Goal: Task Accomplishment & Management: Complete application form

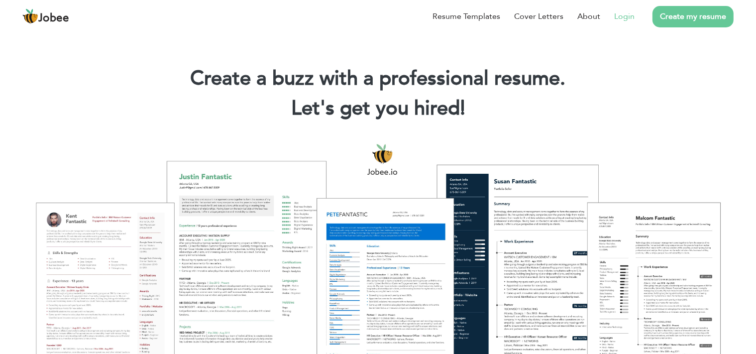
click at [623, 25] on li "Login" at bounding box center [617, 16] width 34 height 26
click at [625, 19] on link "Login" at bounding box center [624, 16] width 20 height 12
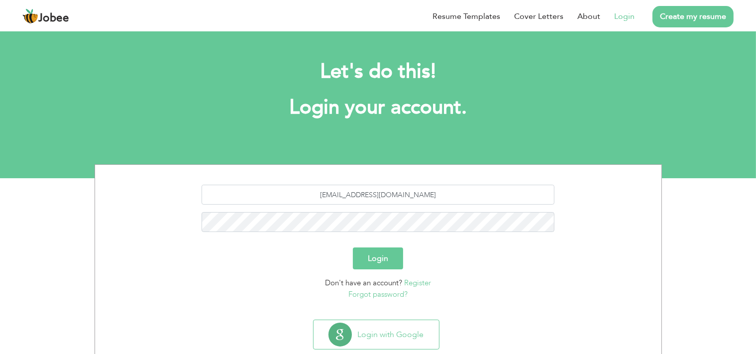
click at [417, 194] on input "waqar144we@gmail.com" at bounding box center [378, 195] width 353 height 20
type input "[EMAIL_ADDRESS][DOMAIN_NAME]"
click at [353, 247] on button "Login" at bounding box center [378, 258] width 50 height 22
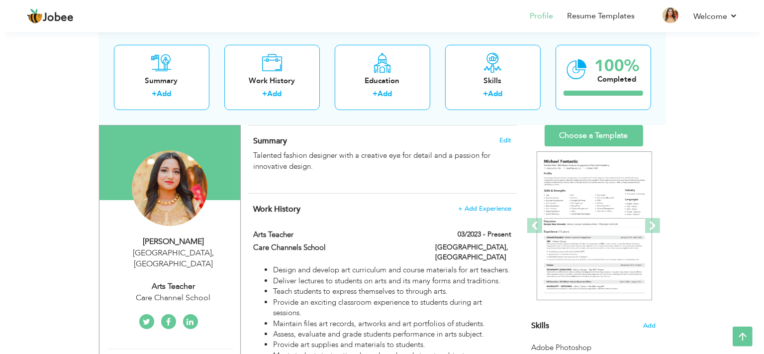
scroll to position [140, 0]
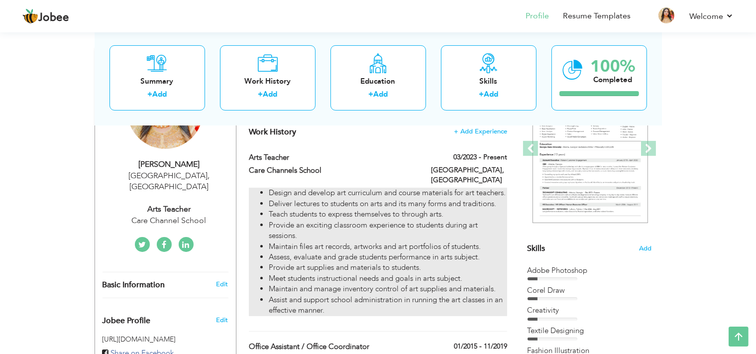
click at [338, 222] on li "Provide an exciting classroom experience to students during art sessions." at bounding box center [388, 230] width 238 height 21
type input "Arts Teacher"
type input "Care Channels School"
type input "03/2023"
type input "[GEOGRAPHIC_DATA]"
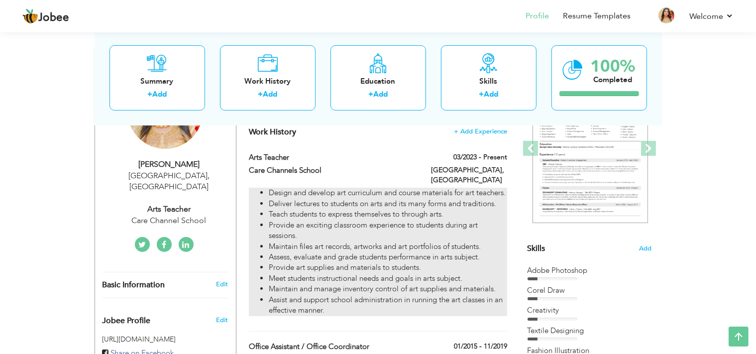
type input "[GEOGRAPHIC_DATA]"
checkbox input "true"
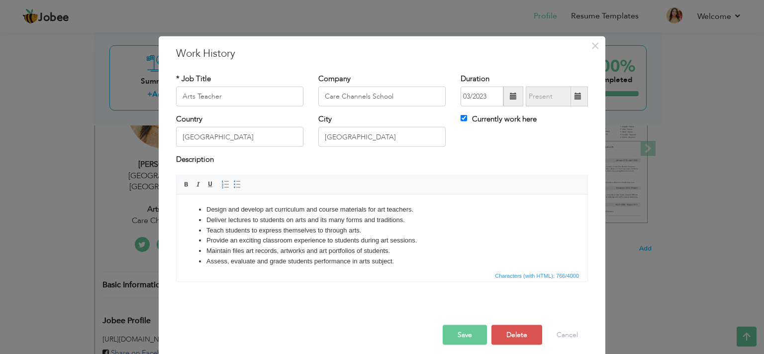
scroll to position [0, 0]
click at [383, 256] on li "Assess, evaluate and grade students performance in arts subject." at bounding box center [382, 261] width 351 height 10
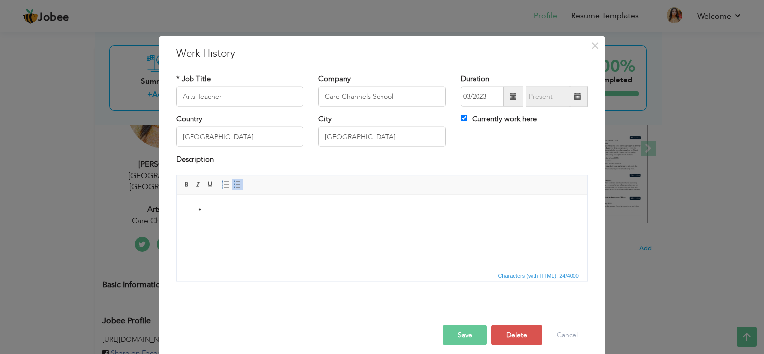
click at [308, 237] on html at bounding box center [382, 231] width 411 height 75
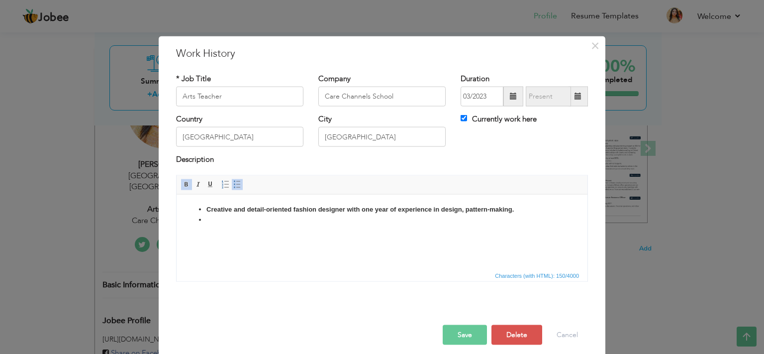
click at [243, 239] on html "Creative and detail-oriented fashion designer with one year of experience in de…" at bounding box center [382, 231] width 411 height 75
click at [248, 240] on html "Creative and detail-oriented fashion designer with one year of experience in de…" at bounding box center [382, 231] width 411 height 75
click at [225, 223] on li at bounding box center [382, 219] width 351 height 10
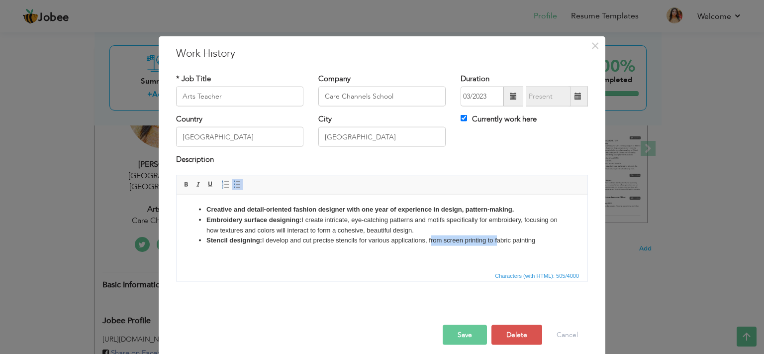
drag, startPoint x: 498, startPoint y: 242, endPoint x: 431, endPoint y: 241, distance: 66.7
click at [431, 241] on li "Stencil designing: I develop and cut precise stencils for various applications,…" at bounding box center [382, 240] width 351 height 10
click at [493, 242] on li "Stencil designing: I develop and cut precise stencils for various applications,…" at bounding box center [382, 240] width 351 height 10
click at [341, 251] on li "Stencil designing: I develop and cut precise stencils for various applications,…" at bounding box center [382, 245] width 351 height 21
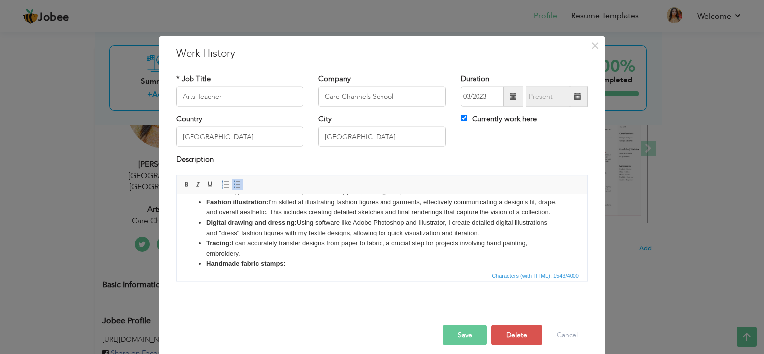
scroll to position [90, 0]
click at [261, 264] on strong "Handmade fabric stamps:" at bounding box center [246, 262] width 79 height 7
click at [478, 265] on li "Handmade fabric stamps: Knowledge of create handmade stamps using forming sheet…" at bounding box center [382, 263] width 351 height 10
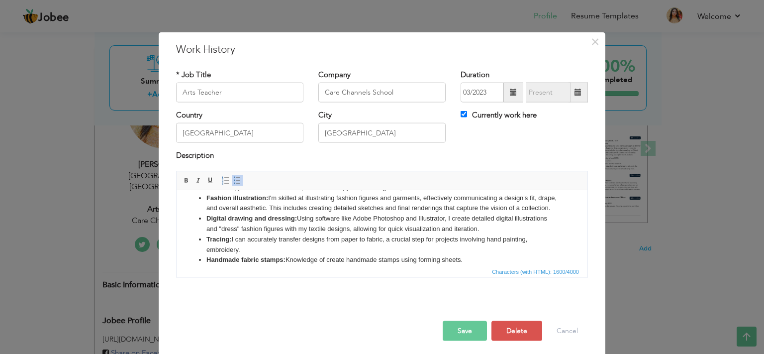
scroll to position [0, 0]
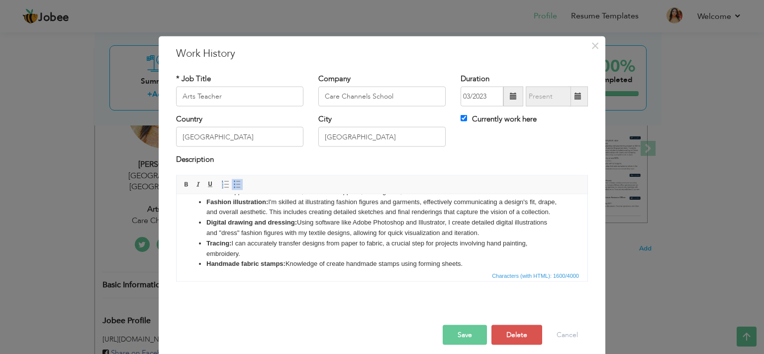
click at [269, 94] on input "Arts Teacher" at bounding box center [239, 97] width 127 height 20
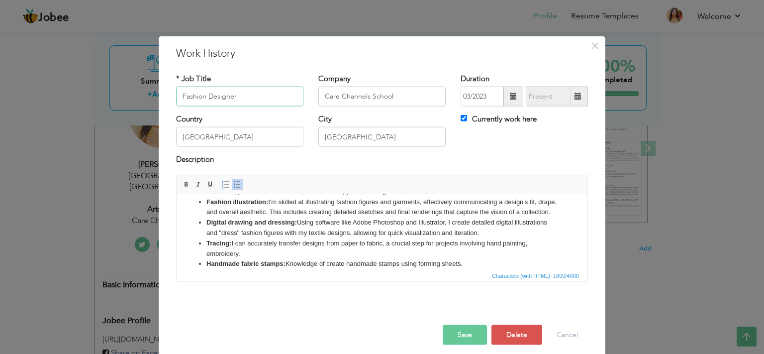
type input "Fashion Designer"
click at [364, 102] on input "Care Channels School" at bounding box center [381, 97] width 127 height 20
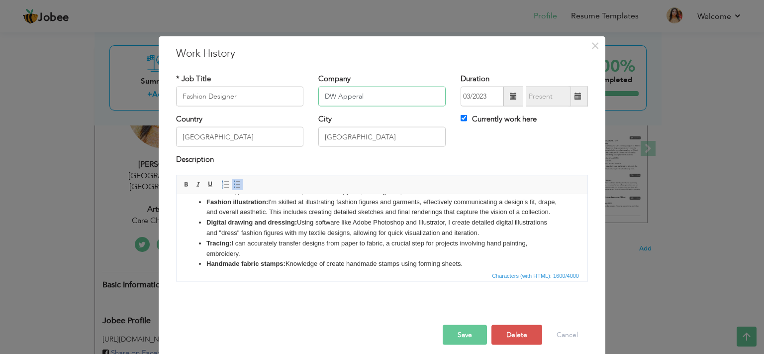
click at [372, 101] on input "DW Apperal" at bounding box center [381, 97] width 127 height 20
click at [369, 99] on input "DW Apperal" at bounding box center [381, 97] width 127 height 20
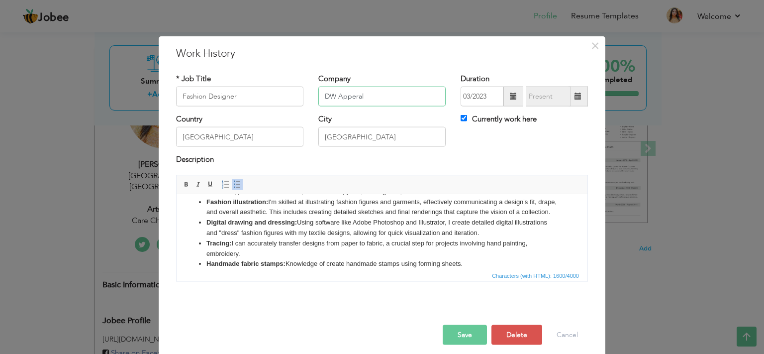
click at [369, 99] on input "DW Apperal" at bounding box center [381, 97] width 127 height 20
drag, startPoint x: 374, startPoint y: 99, endPoint x: 335, endPoint y: 96, distance: 38.9
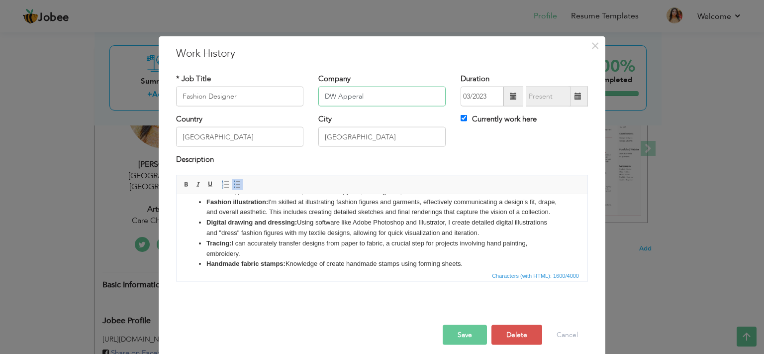
click at [335, 96] on input "DW Apperal" at bounding box center [381, 97] width 127 height 20
paste input "are"
type input "DW Apparel"
click at [510, 93] on span at bounding box center [513, 96] width 7 height 7
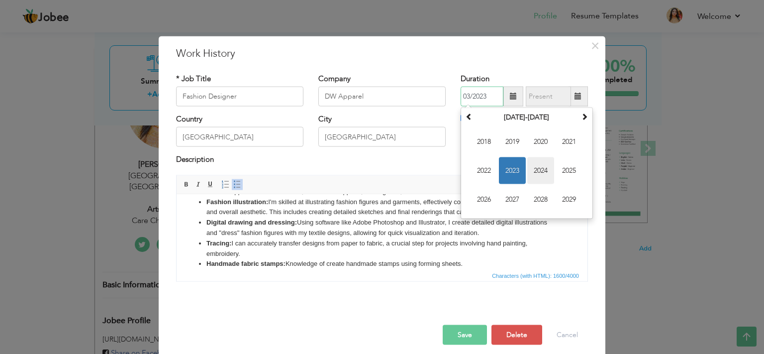
click at [535, 170] on span "2024" at bounding box center [540, 170] width 27 height 27
click at [509, 148] on span "Feb" at bounding box center [512, 141] width 27 height 27
type input "02/2024"
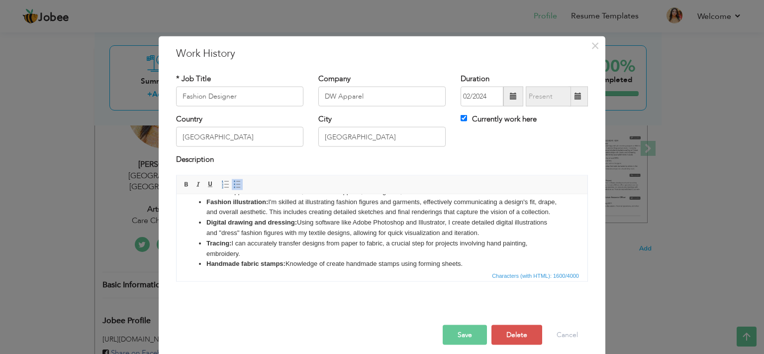
click at [497, 121] on label "Currently work here" at bounding box center [499, 119] width 76 height 10
click at [467, 121] on input "Currently work here" at bounding box center [464, 118] width 6 height 6
checkbox input "false"
click at [569, 103] on span at bounding box center [578, 97] width 19 height 20
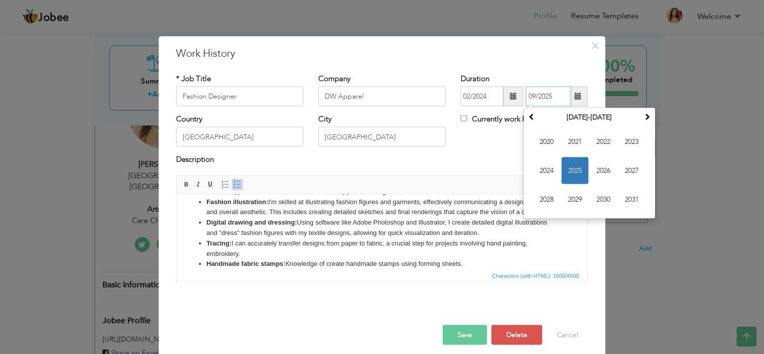
click at [568, 174] on span "2025" at bounding box center [575, 170] width 27 height 27
click at [575, 162] on span "Jun" at bounding box center [575, 170] width 27 height 27
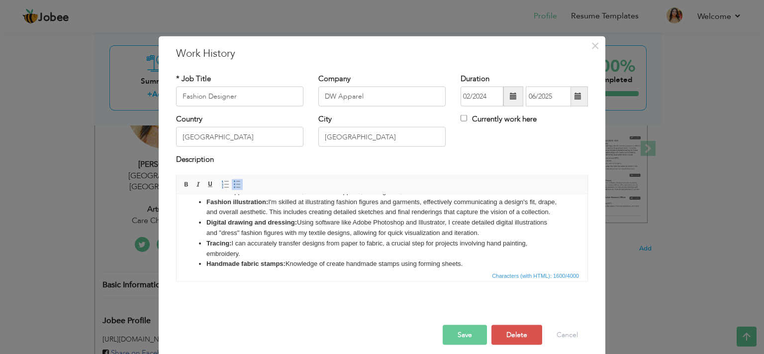
click at [573, 101] on span at bounding box center [578, 97] width 19 height 20
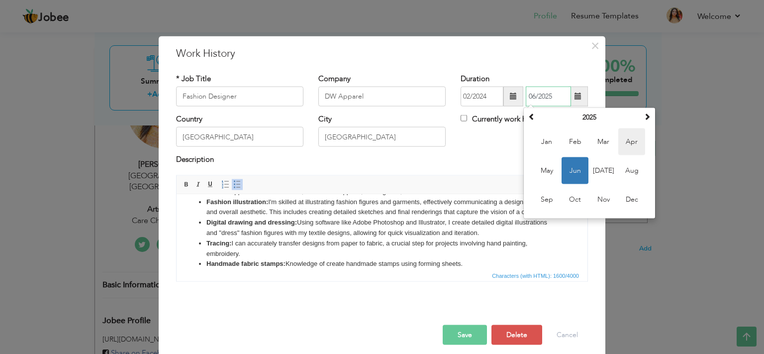
click at [619, 138] on span "Apr" at bounding box center [632, 141] width 27 height 27
type input "04/2025"
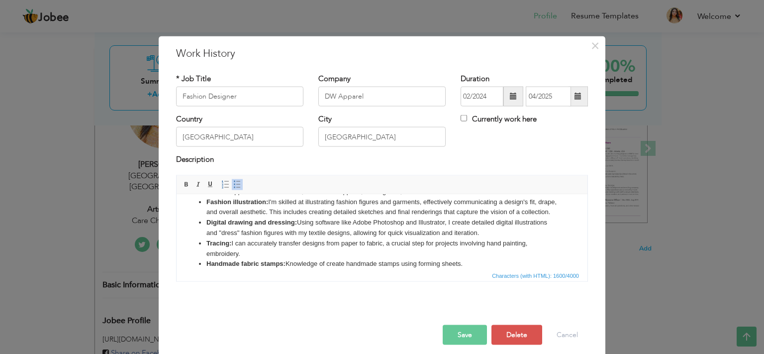
click at [505, 100] on span at bounding box center [514, 97] width 20 height 20
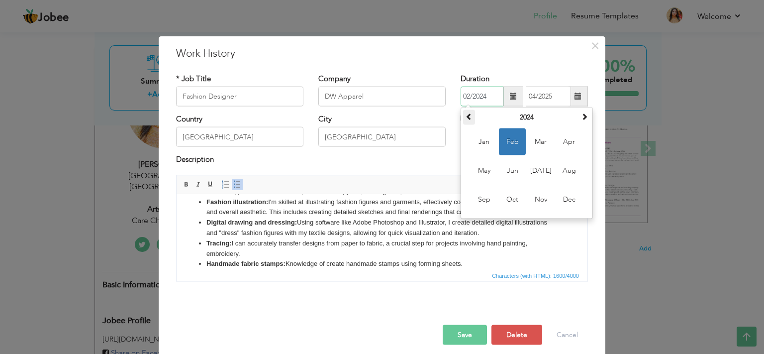
click at [466, 115] on span at bounding box center [469, 116] width 7 height 7
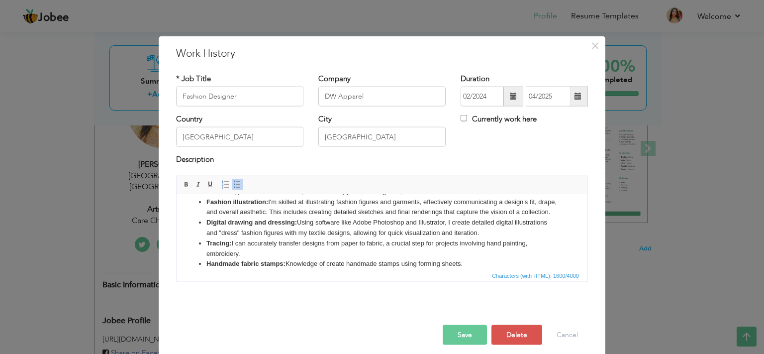
click at [512, 83] on div "Duration 02/2024 04/2025" at bounding box center [524, 89] width 127 height 33
click at [510, 100] on span at bounding box center [513, 96] width 7 height 7
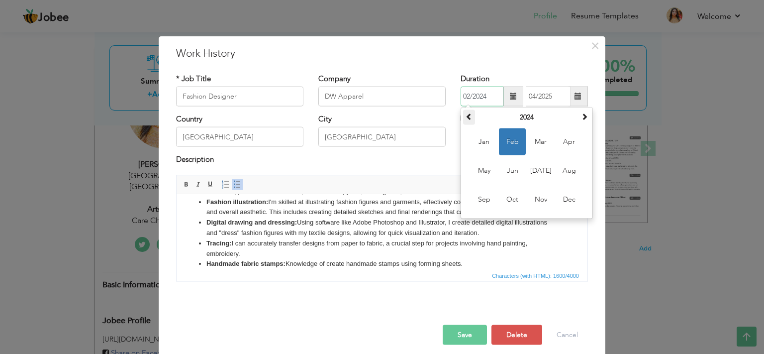
click at [470, 114] on th at bounding box center [469, 117] width 12 height 15
click at [536, 198] on span "Nov" at bounding box center [540, 199] width 27 height 27
click at [540, 198] on li "Fashion illustration: I'm skilled at illustrating fashion figures and garments,…" at bounding box center [382, 207] width 351 height 21
type input "11/2023"
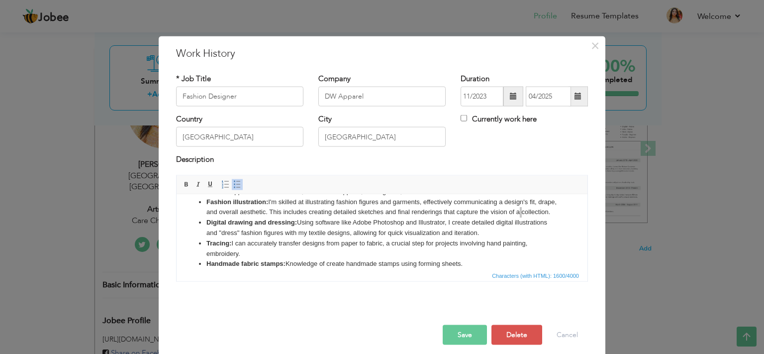
click at [574, 103] on span at bounding box center [578, 97] width 19 height 20
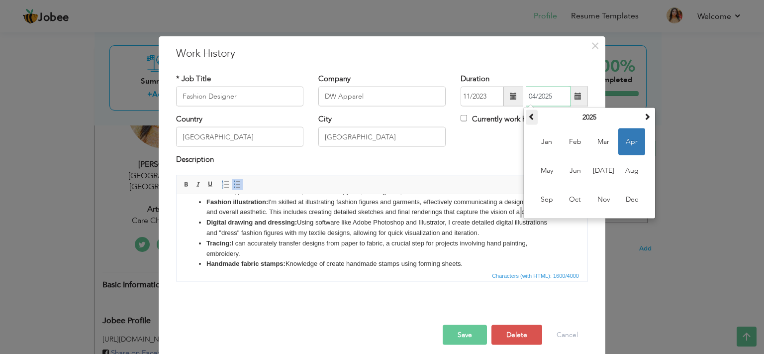
click at [532, 118] on th at bounding box center [532, 117] width 12 height 15
click at [624, 168] on span "Aug" at bounding box center [632, 170] width 27 height 27
type input "08/2024"
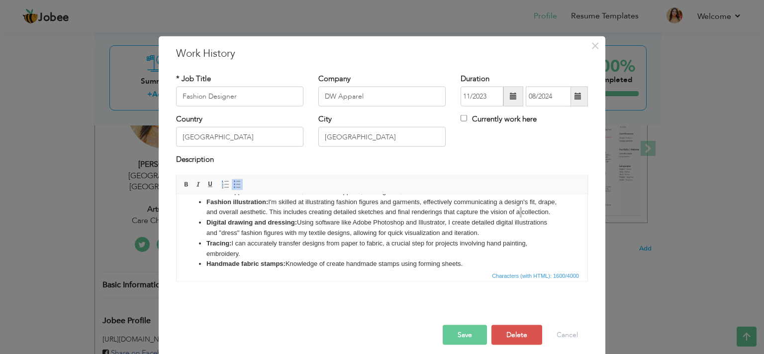
scroll to position [8, 0]
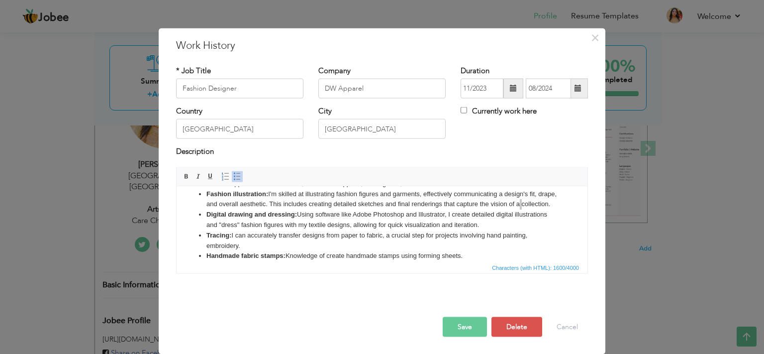
click at [462, 324] on button "Save" at bounding box center [465, 326] width 44 height 20
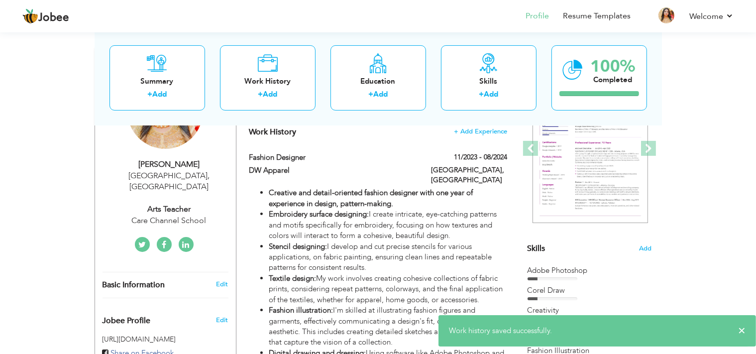
click at [199, 215] on div "Care Channel School" at bounding box center [169, 220] width 133 height 11
type input "[PERSON_NAME]"
type input "[PHONE_NUMBER]"
select select "number:166"
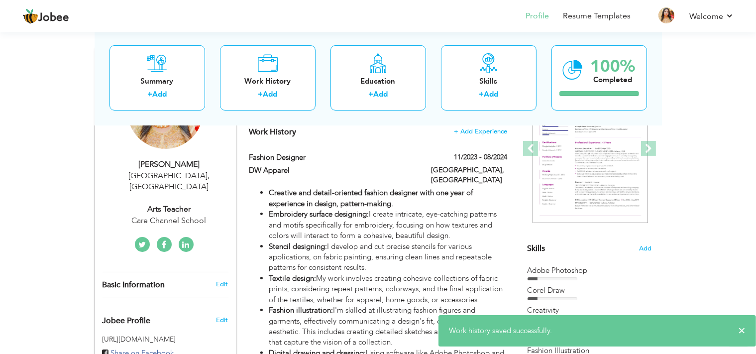
type input "[GEOGRAPHIC_DATA]"
select select "number:5"
type input "Care Channel School"
type input "Arts Teacher"
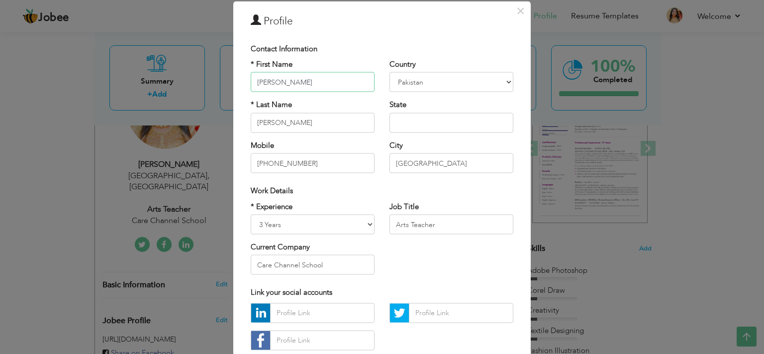
scroll to position [46, 0]
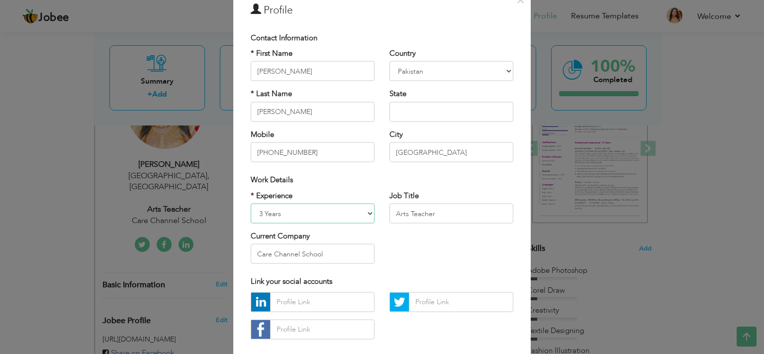
click at [251, 204] on select "Entry Level Less than 1 Year 1 Year 2 Years 3 Years 4 Years 5 Years 6 Years 7 Y…" at bounding box center [313, 214] width 124 height 20
select select "number:3"
click option "1 Year" at bounding box center [0, 0] width 0 height 0
click at [452, 223] on div "Job Title Arts Teacher" at bounding box center [451, 210] width 139 height 40
click at [457, 218] on input "Arts Teacher" at bounding box center [452, 214] width 124 height 20
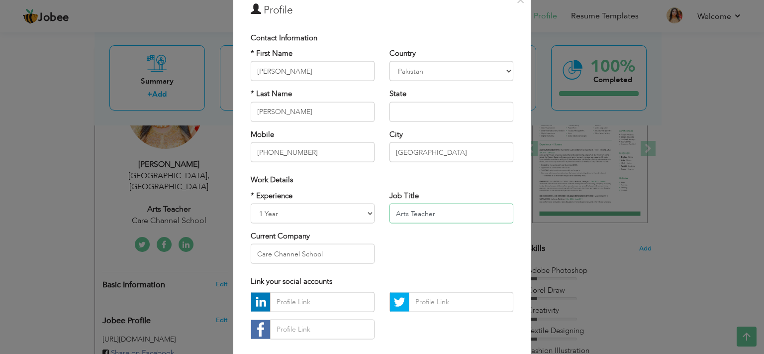
click at [457, 218] on input "Arts Teacher" at bounding box center [452, 214] width 124 height 20
type input "Fashion Designer"
click at [342, 247] on input "Care Channel School" at bounding box center [313, 254] width 124 height 20
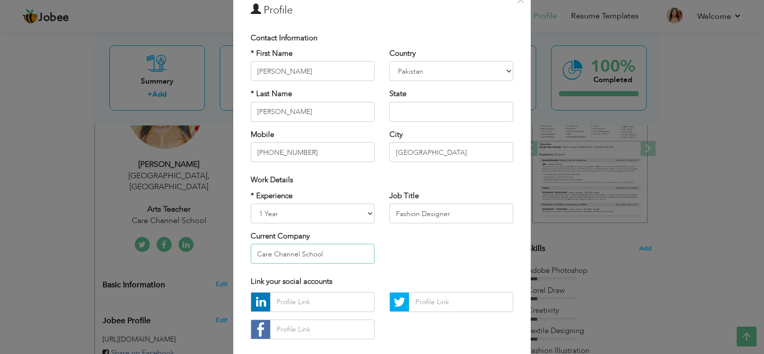
click at [342, 247] on input "Care Channel School" at bounding box center [313, 254] width 124 height 20
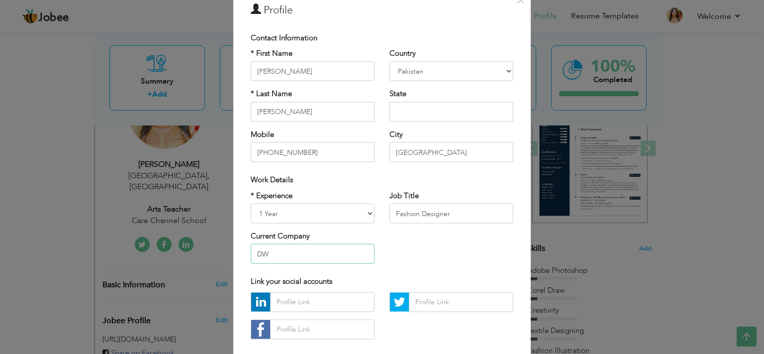
paste input "Apparel"
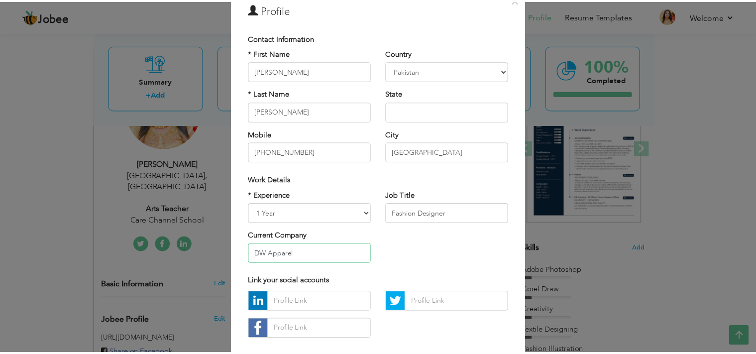
scroll to position [99, 0]
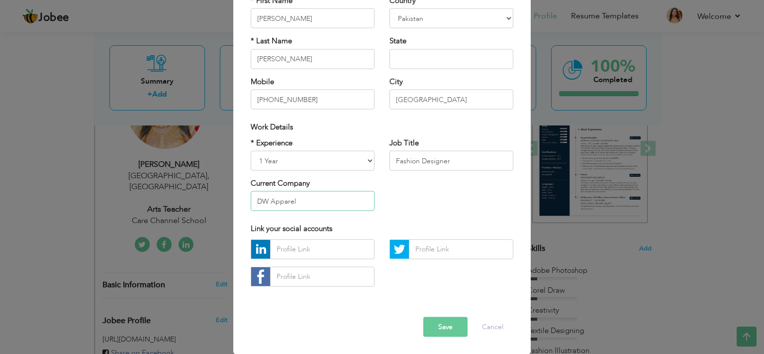
type input "DW Apparel"
click at [449, 325] on button "Save" at bounding box center [445, 326] width 44 height 20
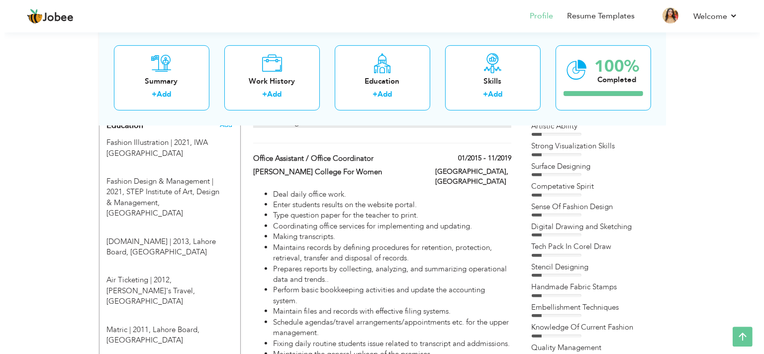
scroll to position [438, 0]
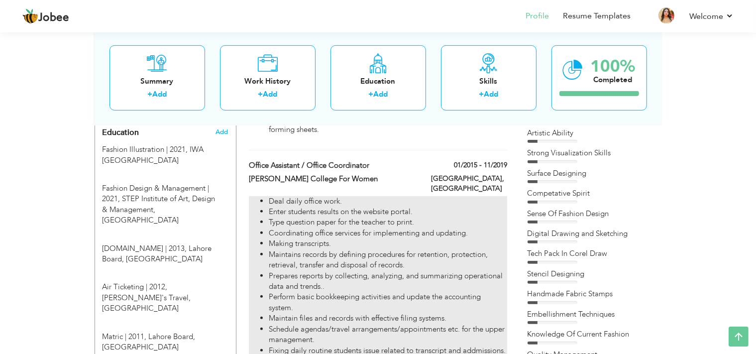
click at [484, 207] on li "Enter students results on the website portal." at bounding box center [388, 212] width 238 height 10
type input "Office Assistant / Office Coordinator"
type input "Kinnaird College For Women"
type input "01/2015"
type input "11/2019"
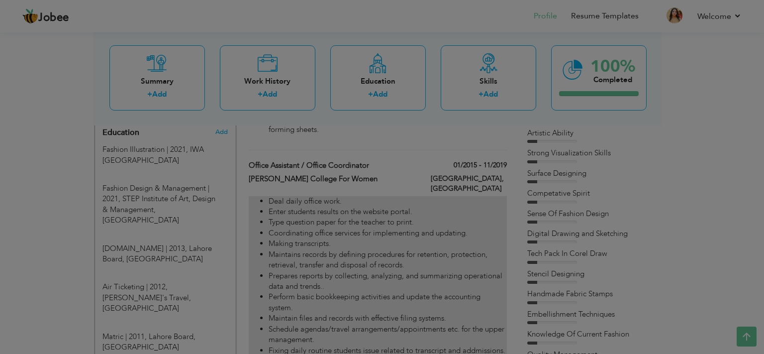
scroll to position [0, 0]
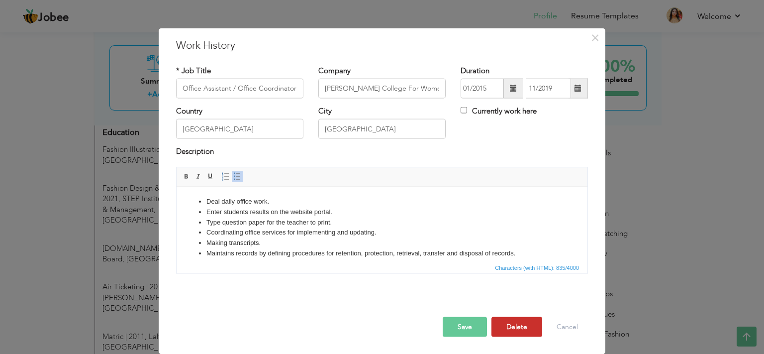
click at [521, 336] on button "Delete" at bounding box center [517, 326] width 51 height 20
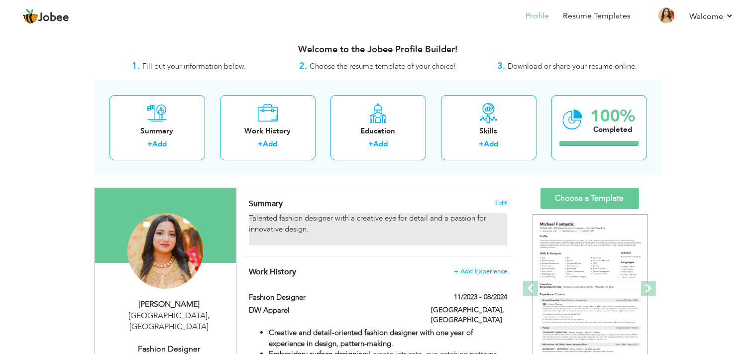
click at [303, 213] on div "Talented fashion designer with a creative eye for detail and a passion for inno…" at bounding box center [378, 229] width 258 height 32
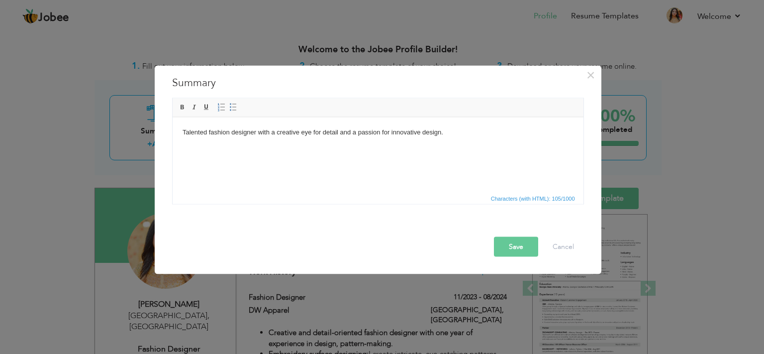
click at [343, 148] on html "Talented fashion designer with a creative eye for detail and a passion for inno…" at bounding box center [377, 154] width 411 height 75
click at [370, 132] on body "Talented fashion designer with a creative eye for detail and a passion for inno…" at bounding box center [377, 137] width 391 height 21
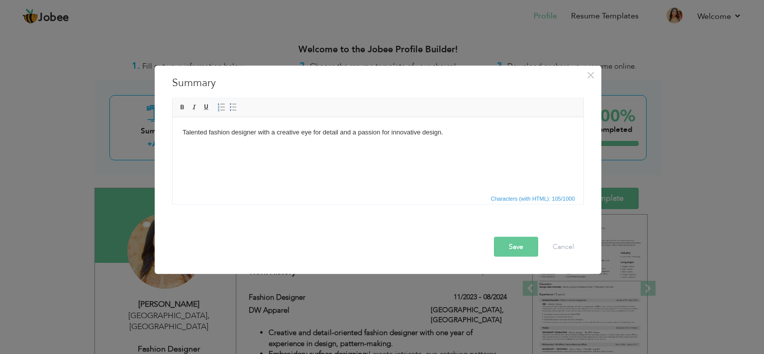
click at [370, 132] on body "Talented fashion designer with a creative eye for detail and a passion for inno…" at bounding box center [377, 137] width 391 height 21
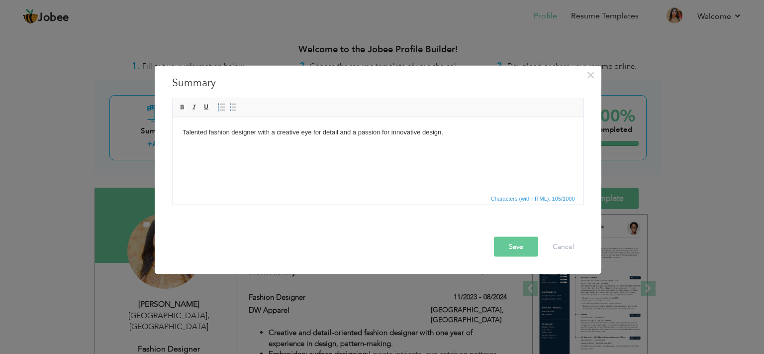
click at [463, 146] on body "Talented fashion designer with a creative eye for detail and a passion for inno…" at bounding box center [377, 137] width 391 height 21
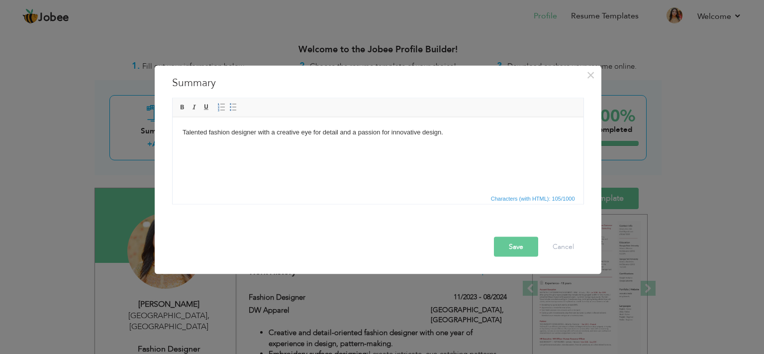
click at [470, 134] on body "Talented fashion designer with a creative eye for detail and a passion for inno…" at bounding box center [377, 137] width 391 height 21
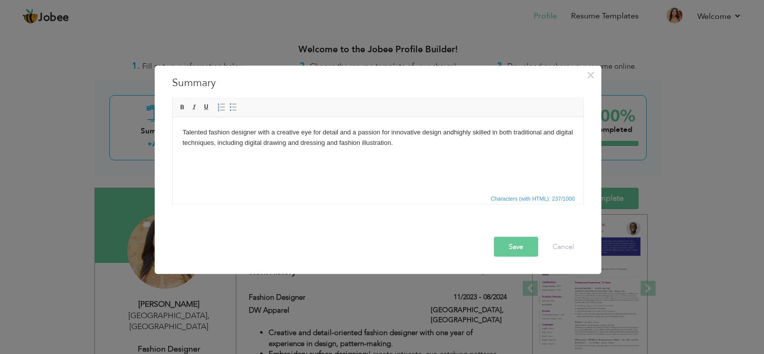
click at [516, 240] on button "Save" at bounding box center [516, 246] width 44 height 20
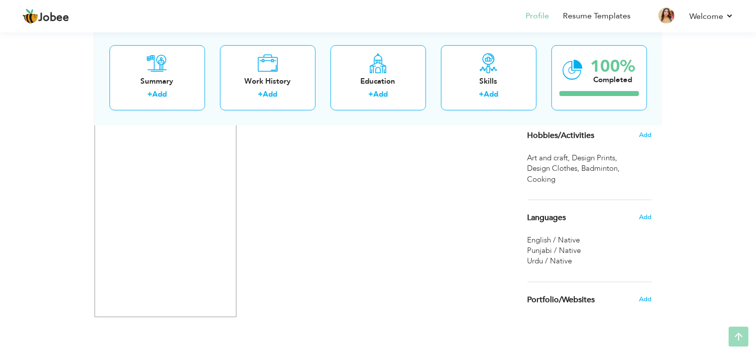
scroll to position [886, 0]
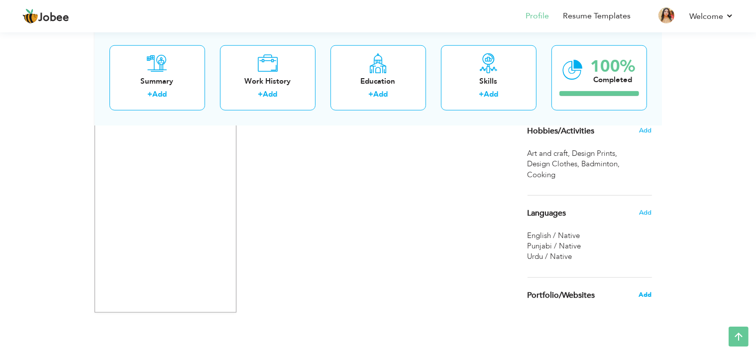
click at [649, 293] on span "Add" at bounding box center [644, 294] width 13 height 9
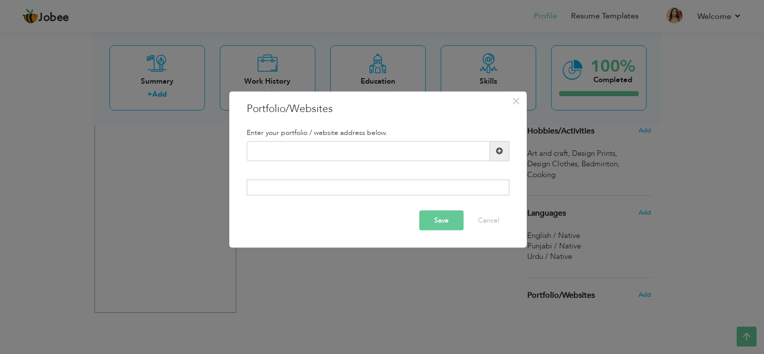
click at [503, 154] on span at bounding box center [499, 150] width 7 height 7
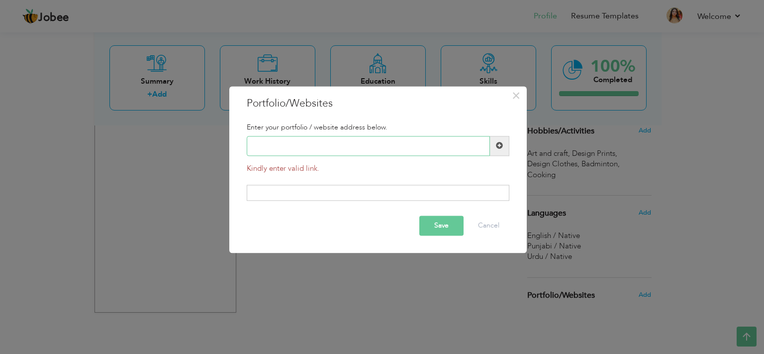
click at [447, 144] on input "text" at bounding box center [368, 146] width 243 height 20
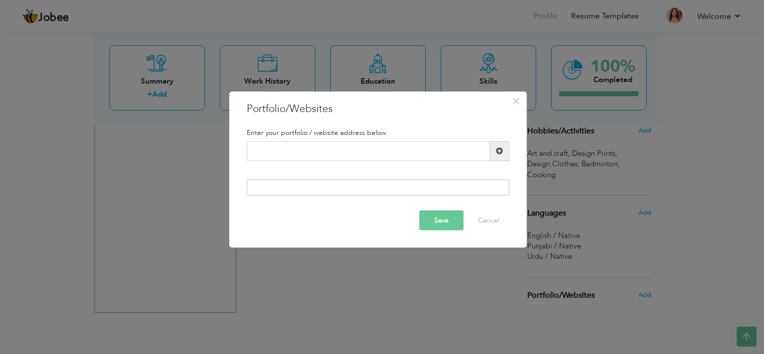
click at [423, 176] on div "Enter your portfolio / website address below." at bounding box center [378, 162] width 278 height 82
click at [482, 218] on button "Cancel" at bounding box center [488, 220] width 41 height 20
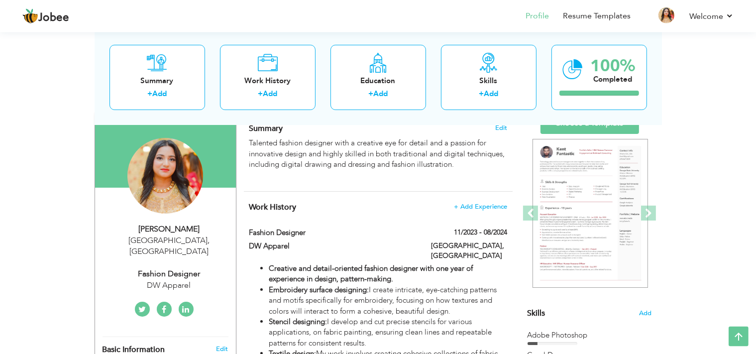
scroll to position [72, 0]
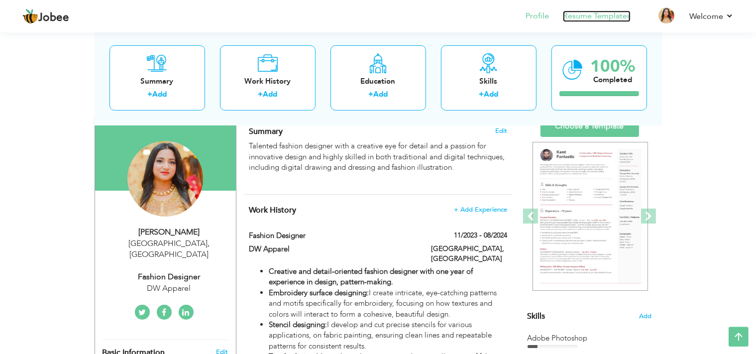
click at [624, 21] on link "Resume Templates" at bounding box center [597, 15] width 68 height 11
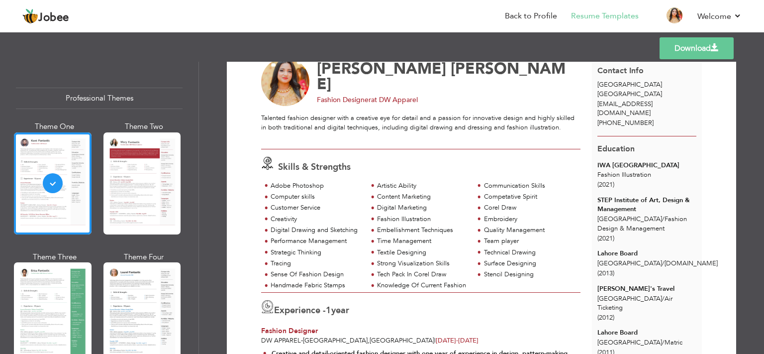
scroll to position [66, 0]
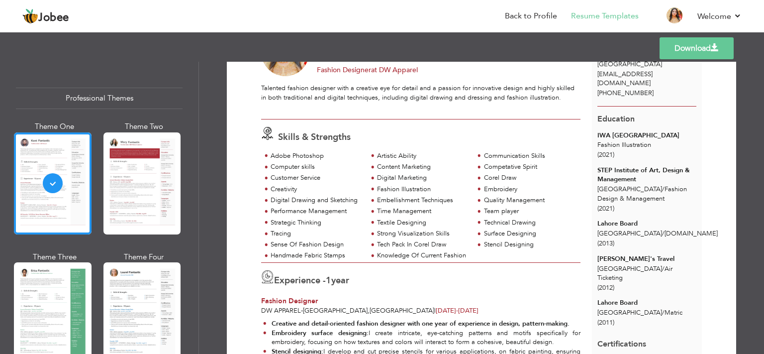
click at [361, 123] on div "Skills & Strengths Adobe Photoshop Artistic Ability Communication Skills Comput…" at bounding box center [421, 190] width 331 height 143
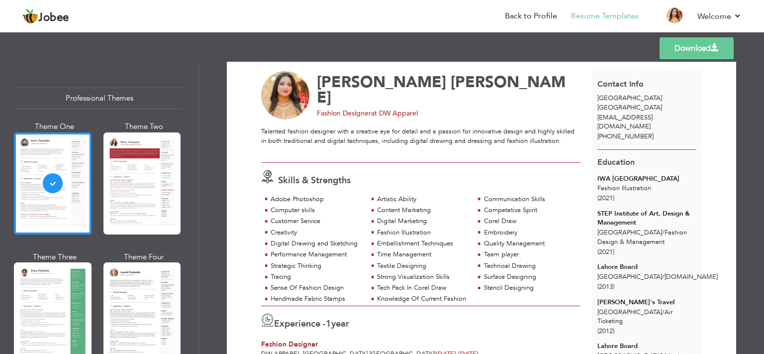
scroll to position [0, 0]
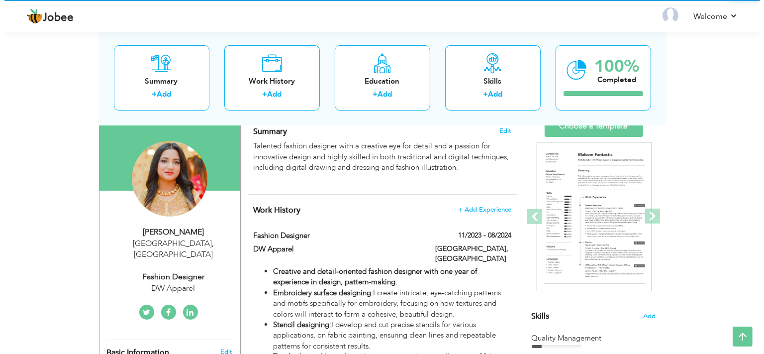
scroll to position [72, 0]
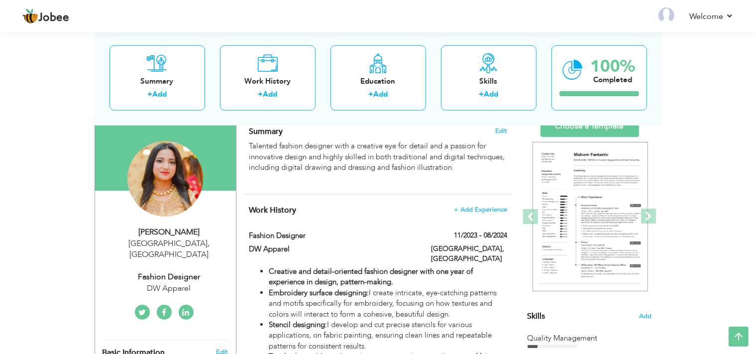
click at [193, 271] on div "Fashion Designer" at bounding box center [169, 276] width 133 height 11
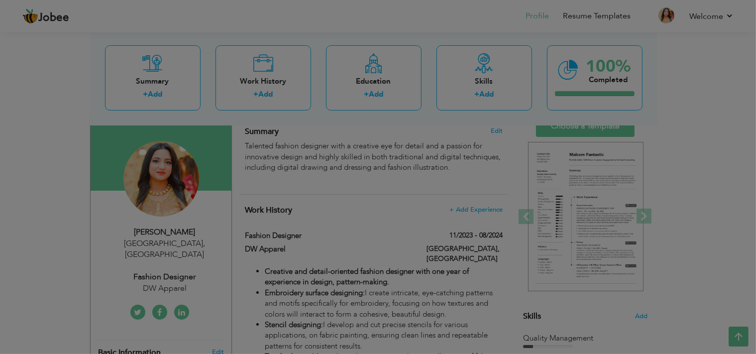
type input "[PERSON_NAME]"
type input "[PHONE_NUMBER]"
select select "number:166"
type input "[GEOGRAPHIC_DATA]"
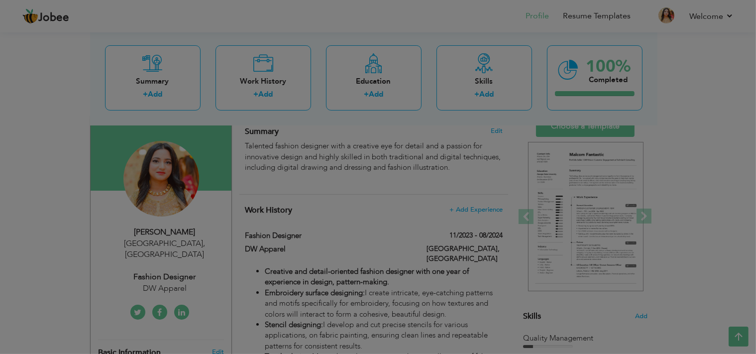
select select "number:3"
type input "DW Apparel"
type input "Fashion Designer"
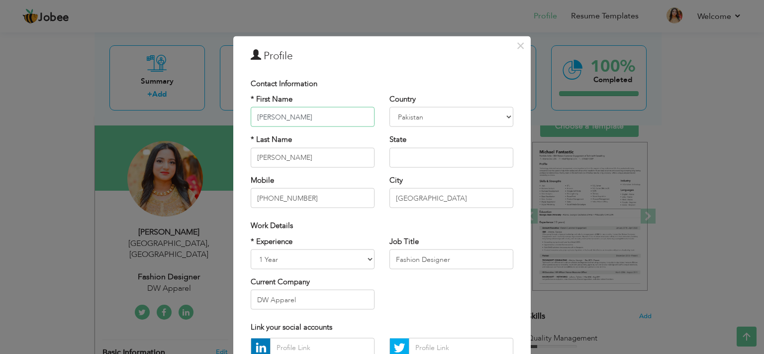
scroll to position [56, 0]
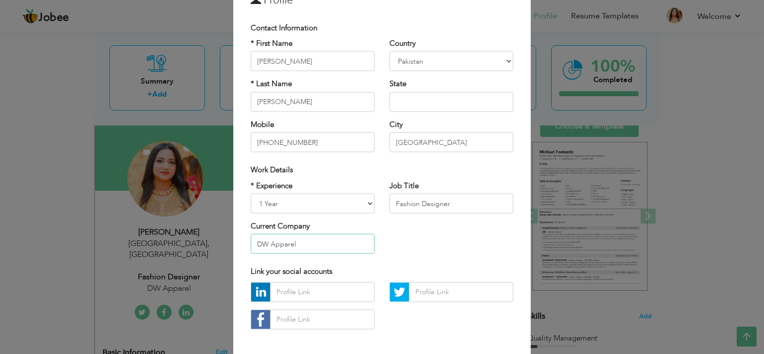
click at [347, 246] on input "DW Apparel" at bounding box center [313, 244] width 124 height 20
click at [434, 228] on div "* Experience Entry Level Less than 1 Year 1 Year 2 Years 3 Years 4 Years 5 Year…" at bounding box center [382, 220] width 278 height 81
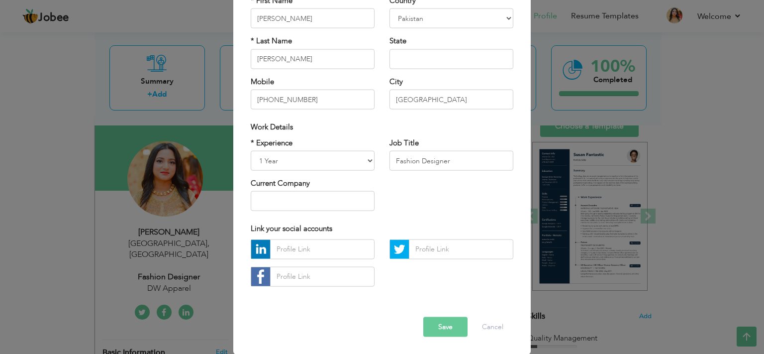
click at [445, 323] on button "Save" at bounding box center [445, 326] width 44 height 20
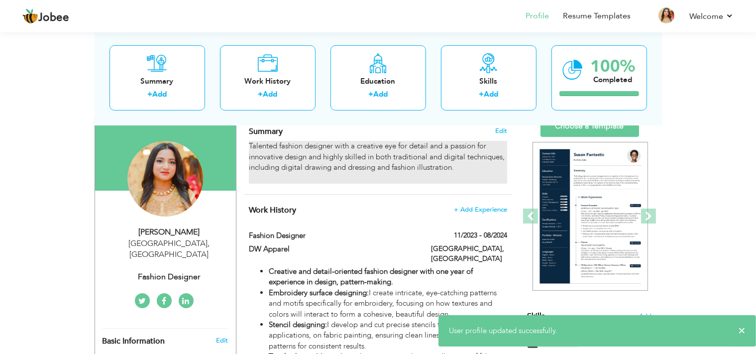
click at [397, 163] on div "Talented fashion designer with a creative eye for detail and a passion for inno…" at bounding box center [378, 162] width 258 height 43
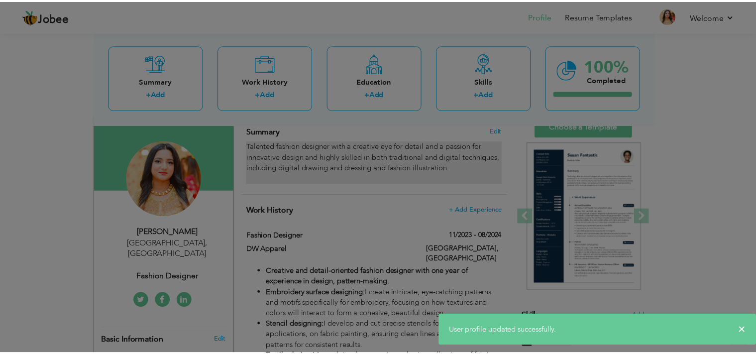
scroll to position [0, 0]
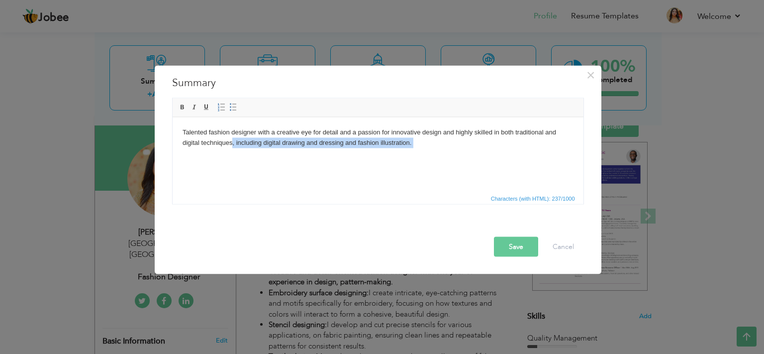
click at [404, 149] on body "Talented fashion designer with a creative eye for detail and a passion for inno…" at bounding box center [377, 142] width 391 height 31
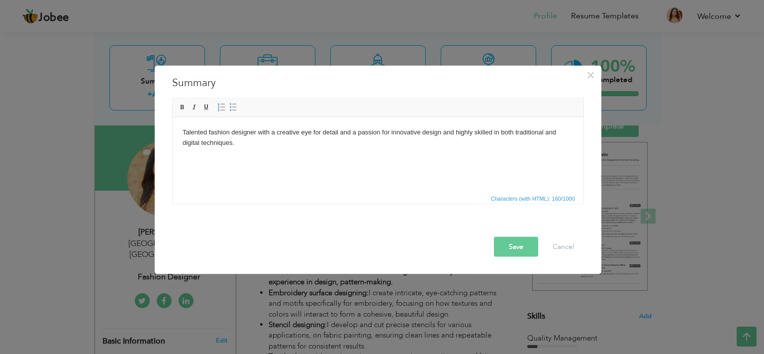
click at [523, 246] on button "Save" at bounding box center [516, 246] width 44 height 20
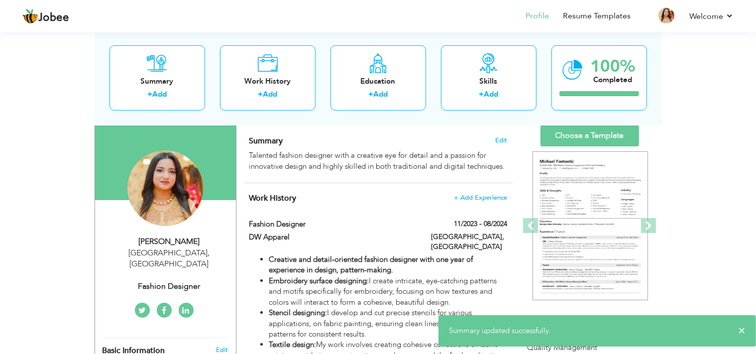
scroll to position [62, 0]
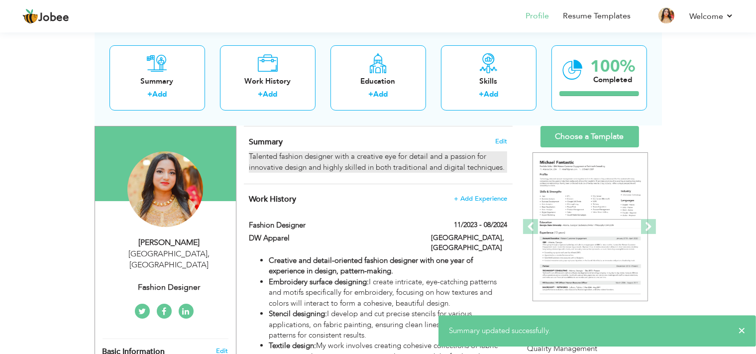
click at [436, 170] on div "Talented fashion designer with a creative eye for detail and a passion for inno…" at bounding box center [378, 161] width 258 height 21
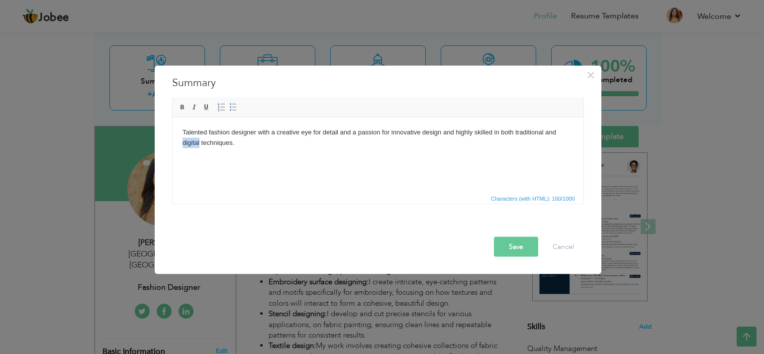
drag, startPoint x: 199, startPoint y: 144, endPoint x: 180, endPoint y: 146, distance: 19.0
click at [180, 146] on html "Talented fashion designer with a creative eye for detail and a passion for inno…" at bounding box center [377, 154] width 411 height 75
click at [513, 245] on button "Save" at bounding box center [516, 246] width 44 height 20
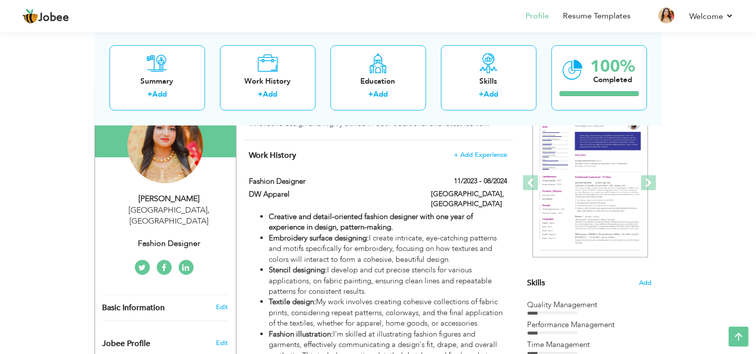
scroll to position [184, 0]
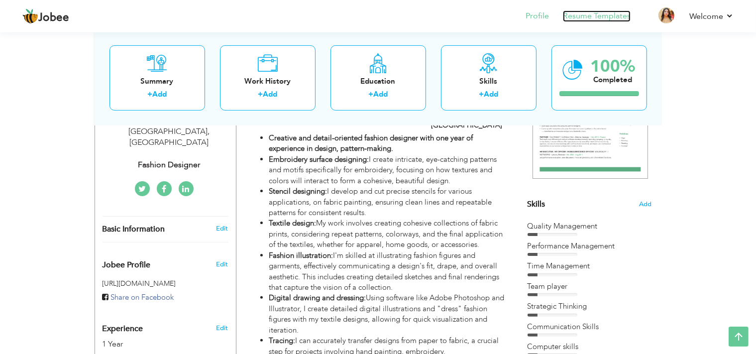
click at [604, 15] on link "Resume Templates" at bounding box center [597, 15] width 68 height 11
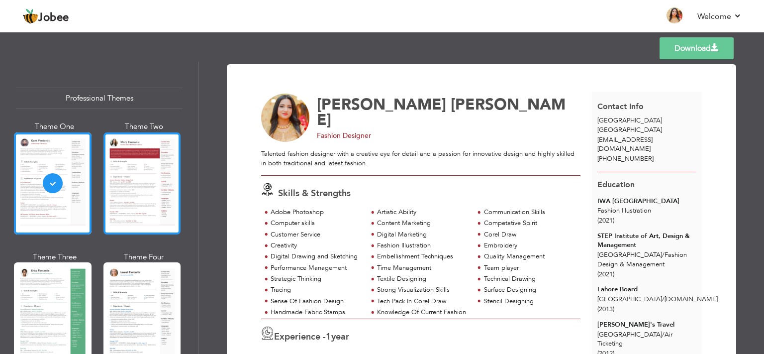
click at [128, 163] on div at bounding box center [143, 183] width 78 height 102
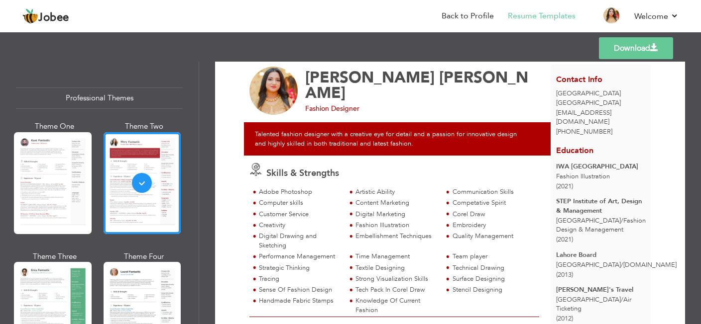
scroll to position [26, 0]
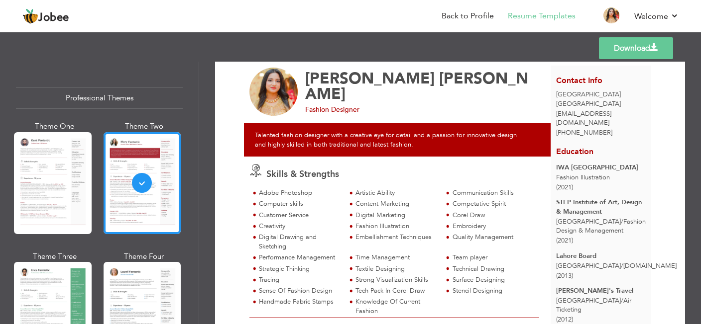
click at [298, 192] on div "Adobe Photoshop" at bounding box center [299, 193] width 81 height 9
click at [295, 194] on div "Adobe Photoshop" at bounding box center [299, 193] width 81 height 9
click at [287, 198] on div "Adobe Photoshop" at bounding box center [297, 194] width 97 height 11
click at [291, 200] on div "Computer skills" at bounding box center [299, 204] width 81 height 9
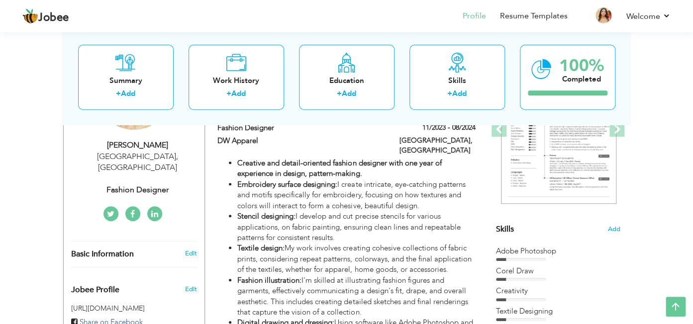
scroll to position [176, 0]
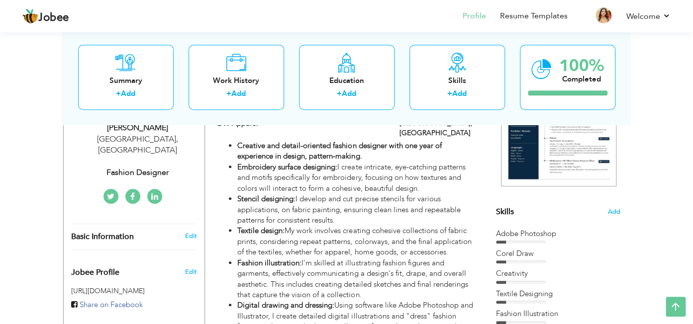
click at [550, 270] on div "Creativity" at bounding box center [558, 274] width 124 height 10
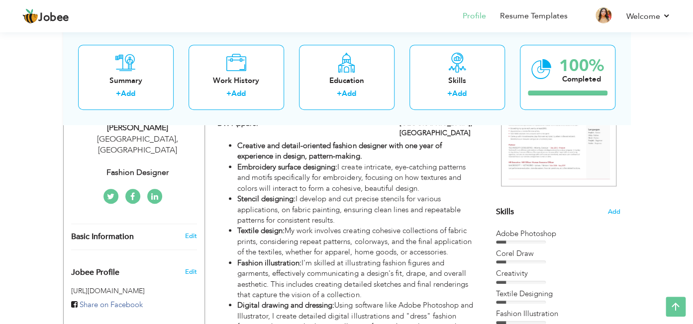
click at [544, 237] on div "Adobe Photoshop" at bounding box center [558, 234] width 124 height 10
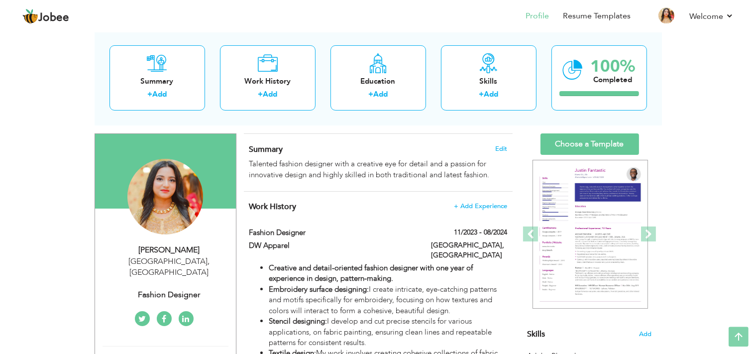
scroll to position [0, 0]
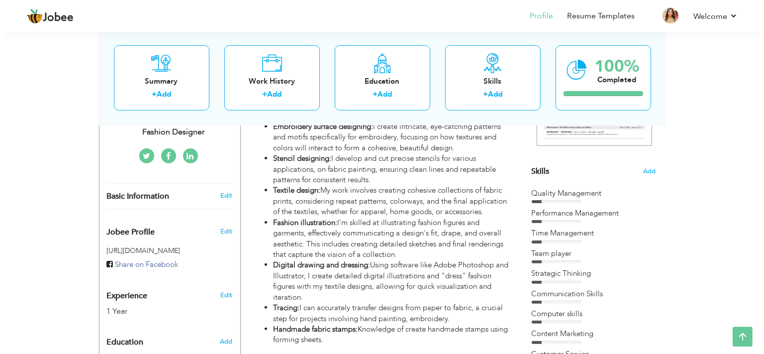
scroll to position [213, 0]
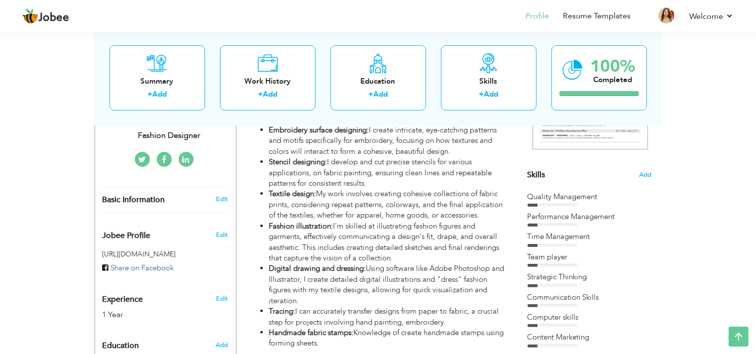
click at [377, 251] on li "Fashion illustration: I'm skilled at illustrating fashion figures and garments,…" at bounding box center [388, 242] width 238 height 43
type input "Fashion Designer"
type input "DW Apparel"
type input "11/2023"
type input "08/2024"
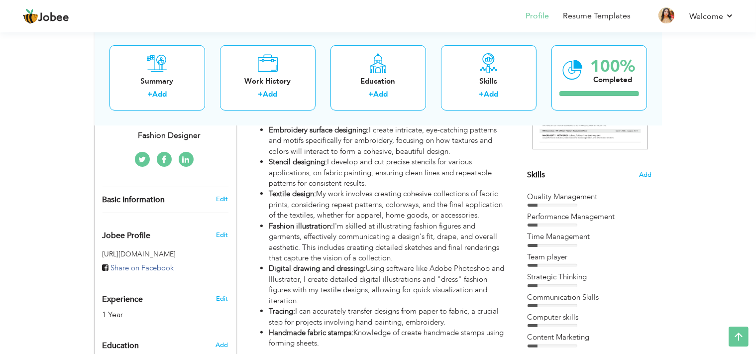
type input "[GEOGRAPHIC_DATA]"
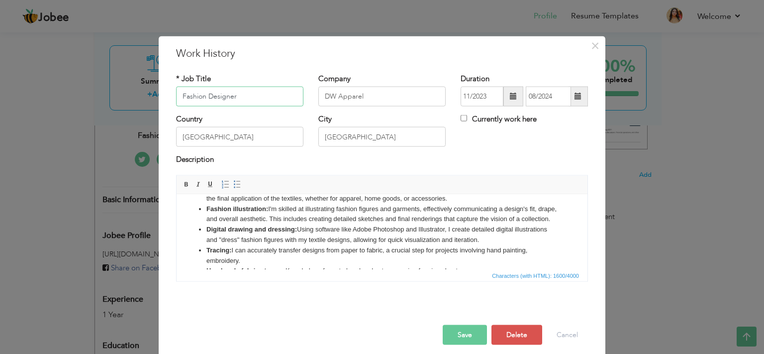
scroll to position [74, 0]
drag, startPoint x: 240, startPoint y: 232, endPoint x: 199, endPoint y: 209, distance: 46.8
click at [199, 209] on ul "Creative and detail-oriented fashion designer with one year of experience in de…" at bounding box center [382, 202] width 391 height 145
click at [213, 214] on span "Cut" at bounding box center [234, 216] width 52 height 12
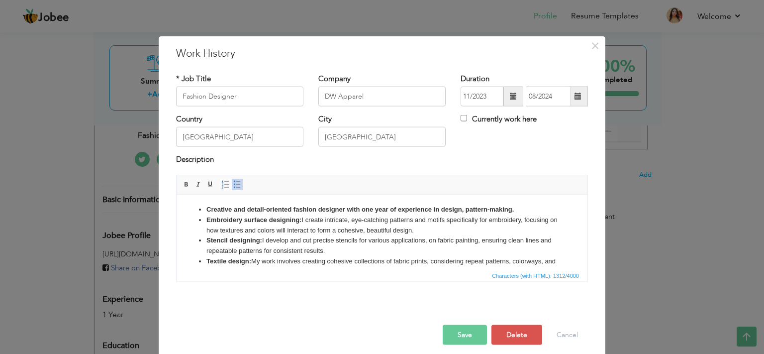
click at [517, 211] on li "Creative and detail-oriented fashion designer with one year of experience in de…" at bounding box center [382, 209] width 351 height 10
click at [479, 207] on strong "Creative and detail-oriented fashion designer with one year of experience in de…" at bounding box center [361, 208] width 308 height 7
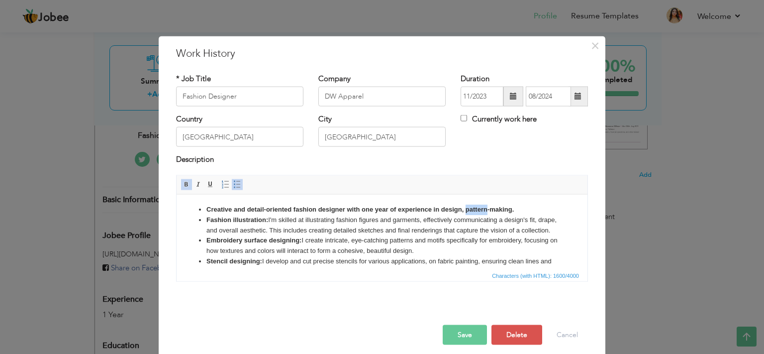
click at [479, 207] on strong "Creative and detail-oriented fashion designer with one year of experience in de…" at bounding box center [361, 208] width 308 height 7
click at [181, 179] on link "Bold" at bounding box center [186, 184] width 11 height 11
click at [355, 254] on li "Embroidery surface designing: I create intricate, eye-catching patterns and mot…" at bounding box center [382, 245] width 351 height 21
drag, startPoint x: 443, startPoint y: 210, endPoint x: 503, endPoint y: 205, distance: 59.4
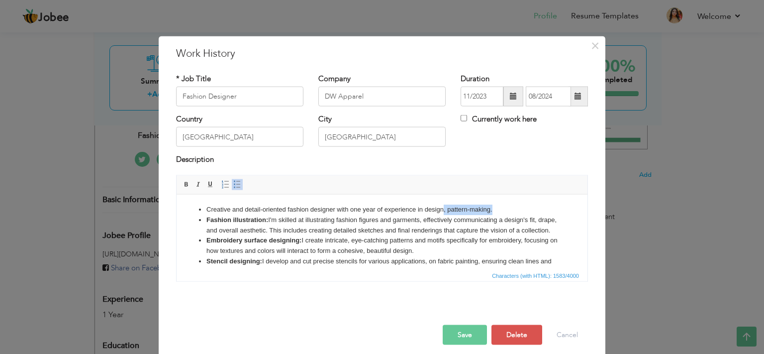
click at [503, 205] on li "Creative and detail-oriented fashion designer with one year of experience in de…" at bounding box center [382, 209] width 351 height 10
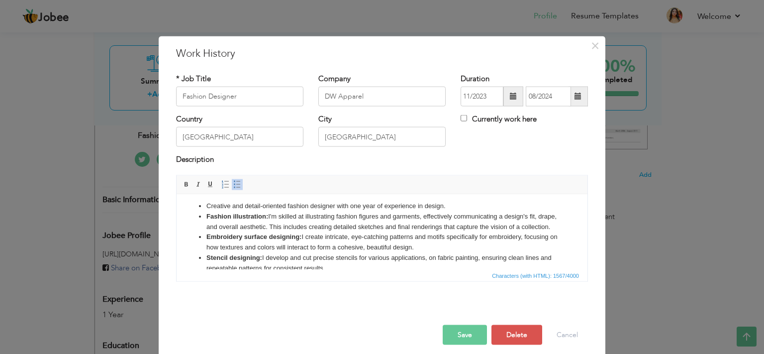
scroll to position [1, 0]
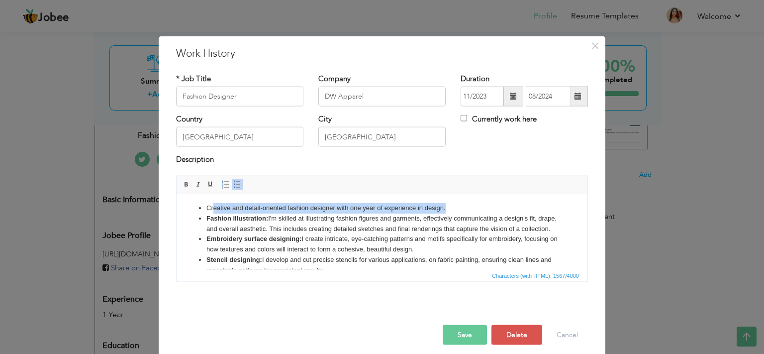
drag, startPoint x: 447, startPoint y: 204, endPoint x: 212, endPoint y: 208, distance: 234.4
click at [212, 208] on li "Creative and detail-oriented fashion designer with one year of experience in de…" at bounding box center [382, 208] width 351 height 10
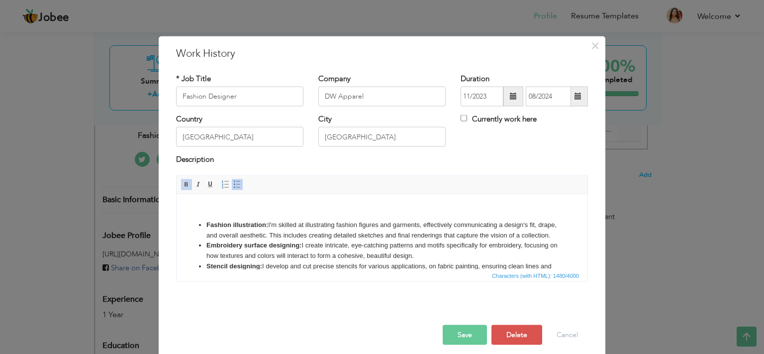
click at [207, 227] on li "Fashion illustration: I'm skilled at illustrating fashion figures and garments,…" at bounding box center [382, 229] width 351 height 21
click at [269, 210] on body "Fashion illustration: I'm skilled at illustrating fashion figures and garments,…" at bounding box center [382, 278] width 391 height 151
click at [280, 248] on strong "Embroidery surface designing:" at bounding box center [254, 244] width 95 height 7
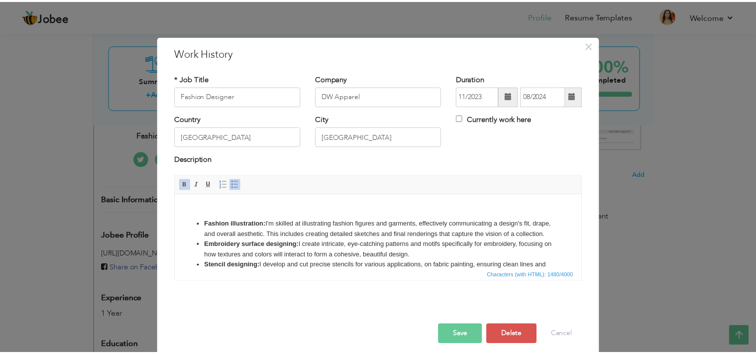
scroll to position [0, 0]
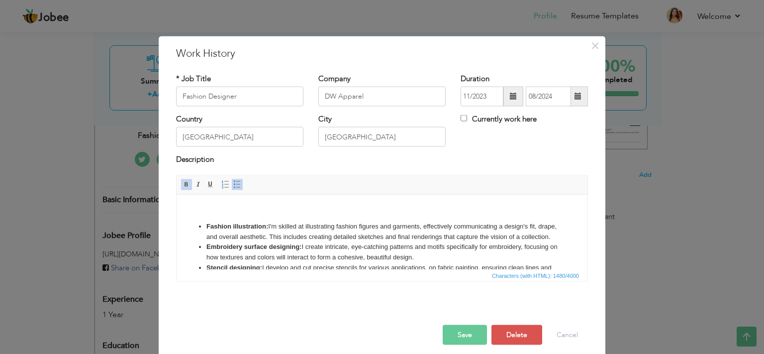
click at [464, 331] on button "Save" at bounding box center [465, 334] width 44 height 20
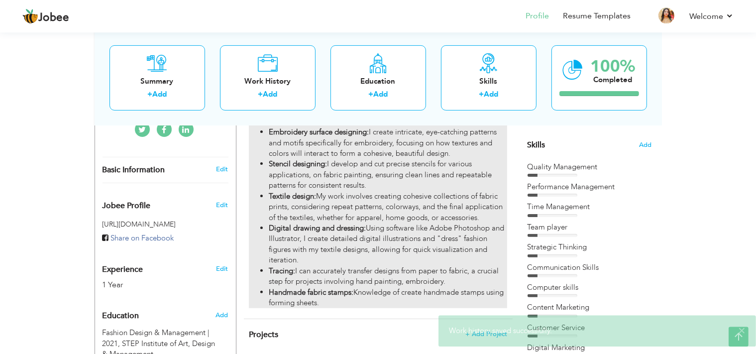
scroll to position [419, 0]
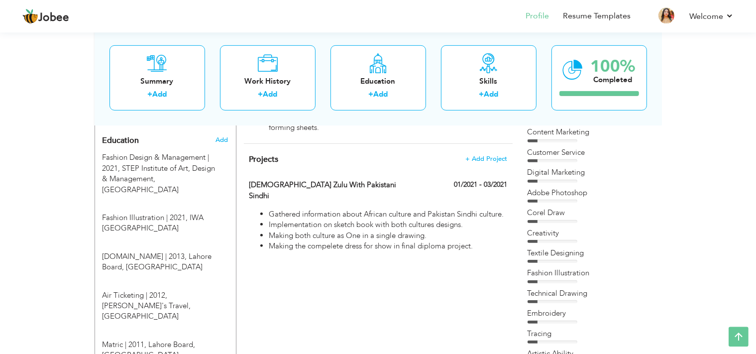
click at [581, 210] on div "Corel Draw" at bounding box center [589, 213] width 124 height 10
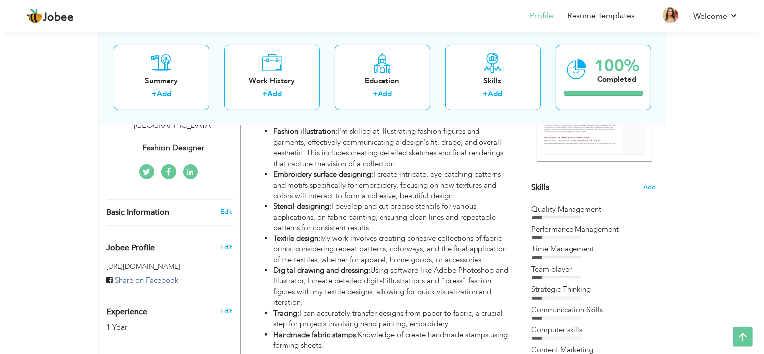
scroll to position [154, 0]
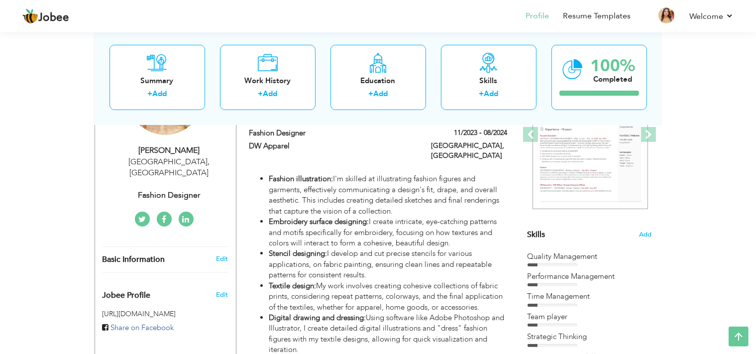
click at [624, 237] on div "Skills Add" at bounding box center [589, 137] width 124 height 207
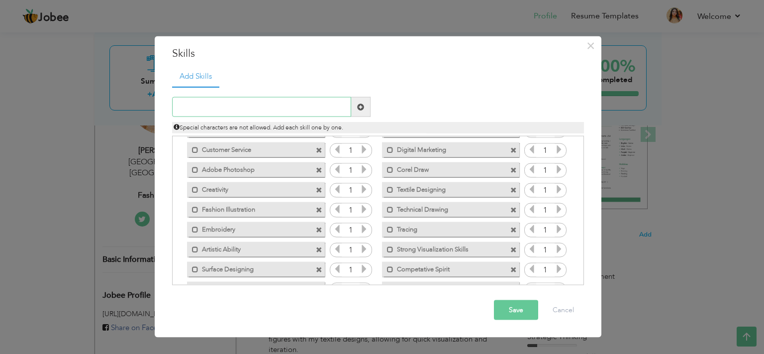
scroll to position [115, 0]
click at [316, 150] on span at bounding box center [319, 150] width 6 height 6
click at [514, 302] on button "Save" at bounding box center [516, 310] width 44 height 20
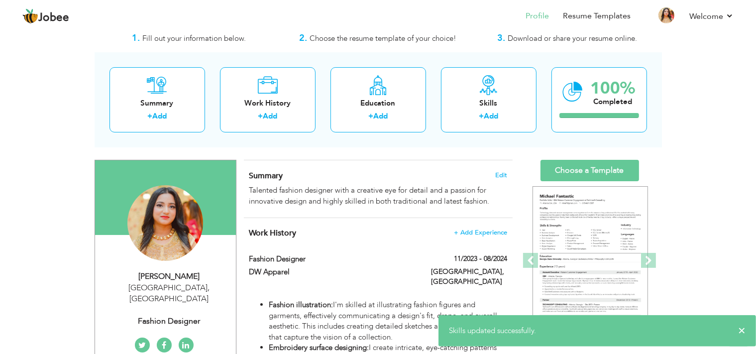
scroll to position [0, 0]
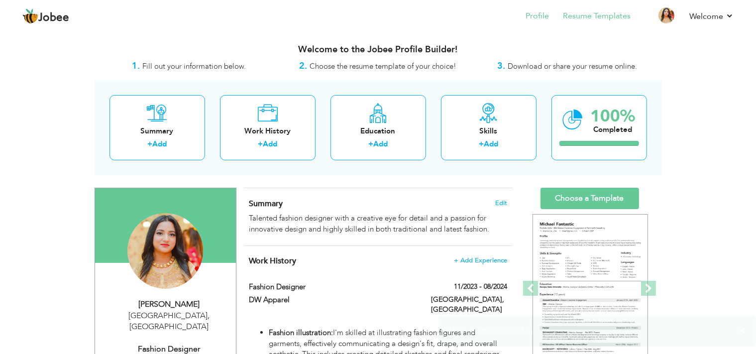
click at [605, 26] on li "Resume Templates" at bounding box center [590, 16] width 82 height 27
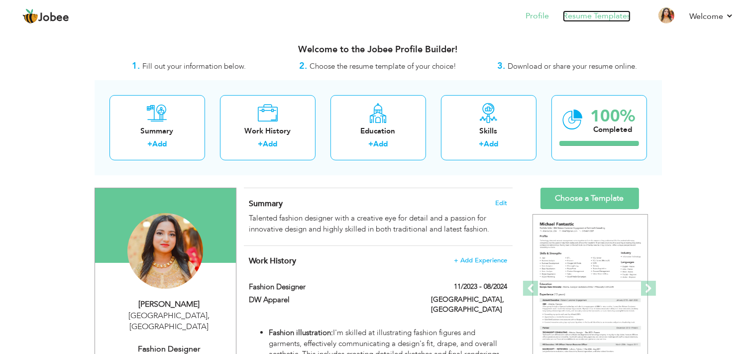
click at [599, 13] on link "Resume Templates" at bounding box center [597, 15] width 68 height 11
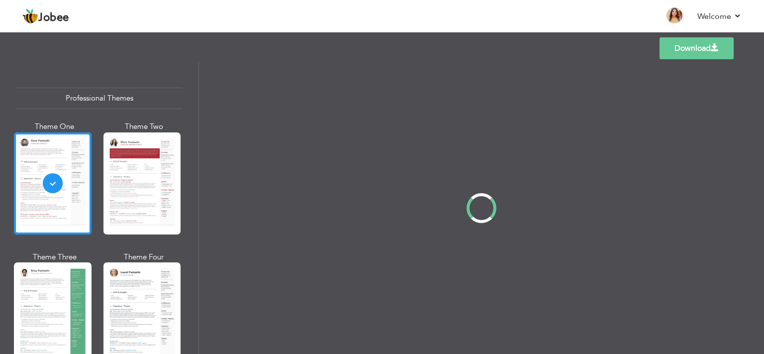
click at [154, 171] on div at bounding box center [143, 183] width 78 height 102
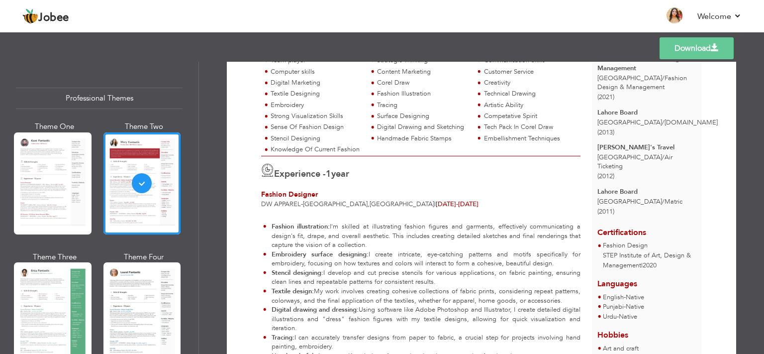
scroll to position [68, 0]
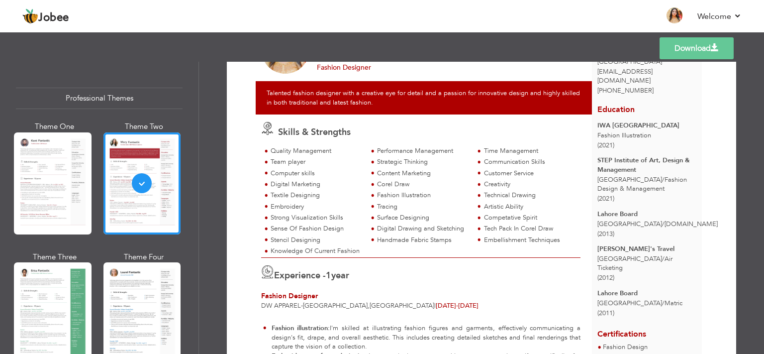
click at [377, 197] on div "Fashion Illustration" at bounding box center [422, 195] width 91 height 9
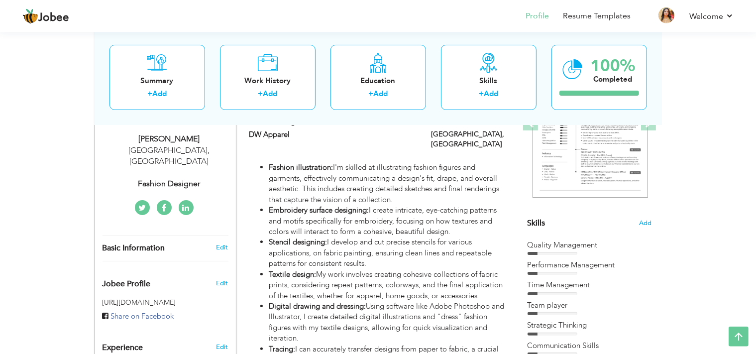
scroll to position [108, 0]
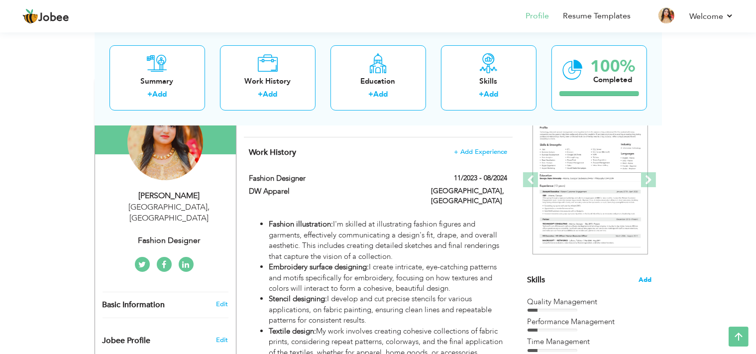
click at [644, 281] on span "Add" at bounding box center [645, 279] width 13 height 9
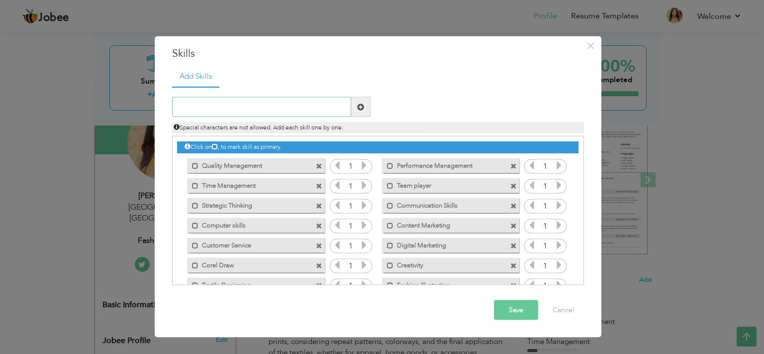
click at [271, 112] on input "text" at bounding box center [261, 107] width 179 height 20
type input "Adobe Illustrator"
click at [362, 106] on span at bounding box center [360, 106] width 7 height 7
click at [501, 306] on button "Save" at bounding box center [516, 310] width 44 height 20
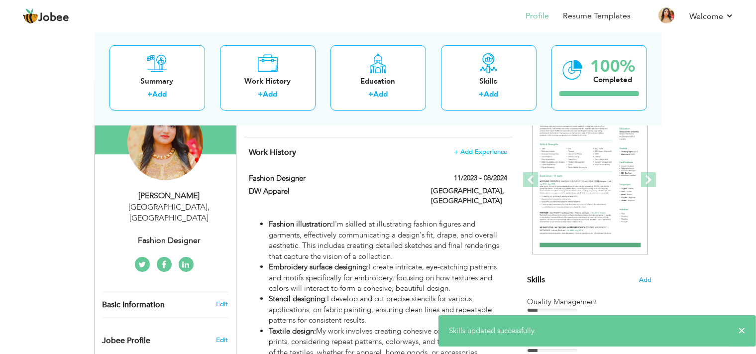
scroll to position [0, 0]
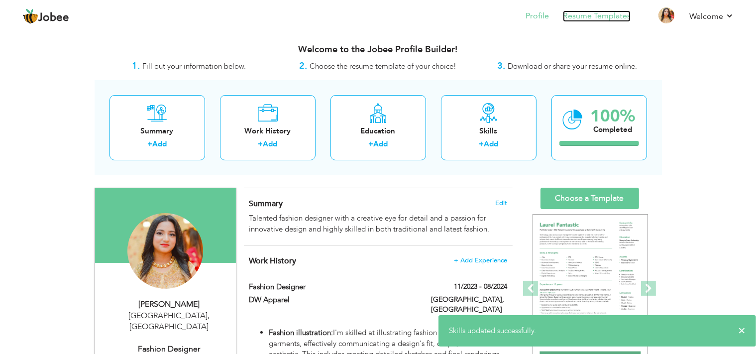
click at [605, 21] on link "Resume Templates" at bounding box center [597, 15] width 68 height 11
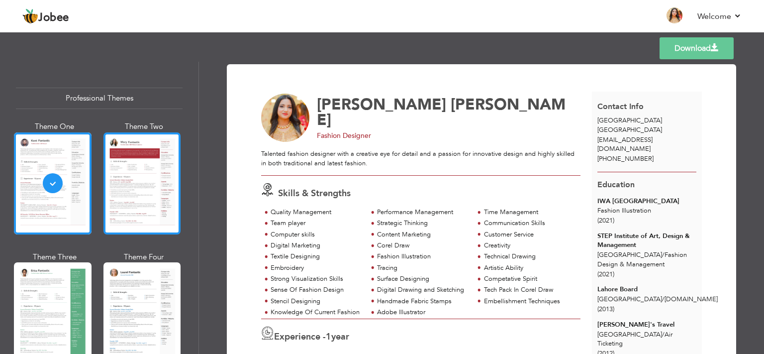
click at [124, 170] on div at bounding box center [143, 183] width 78 height 102
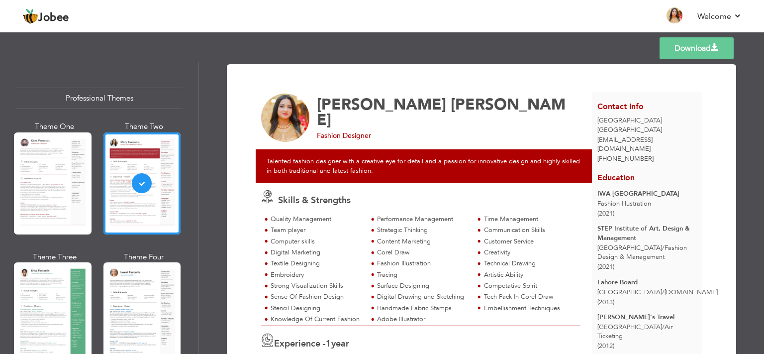
scroll to position [40, 0]
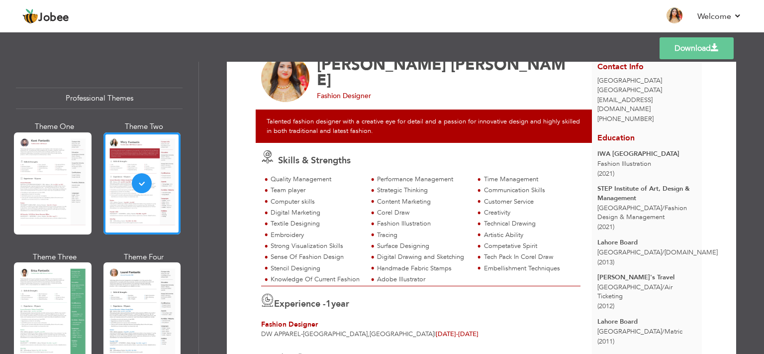
click at [408, 282] on div "Adobe Illustrator" at bounding box center [422, 279] width 91 height 9
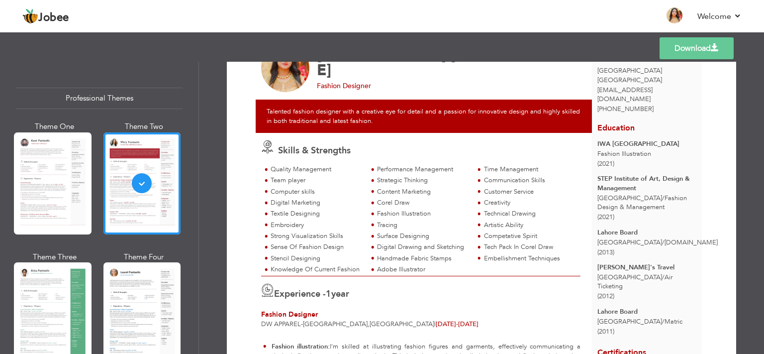
scroll to position [23, 0]
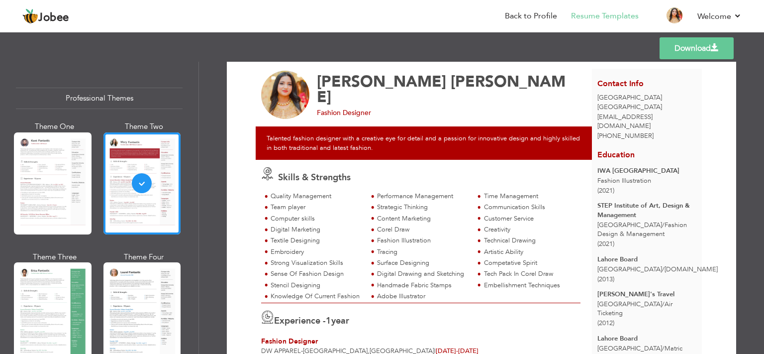
click at [672, 44] on link "Download" at bounding box center [697, 48] width 74 height 22
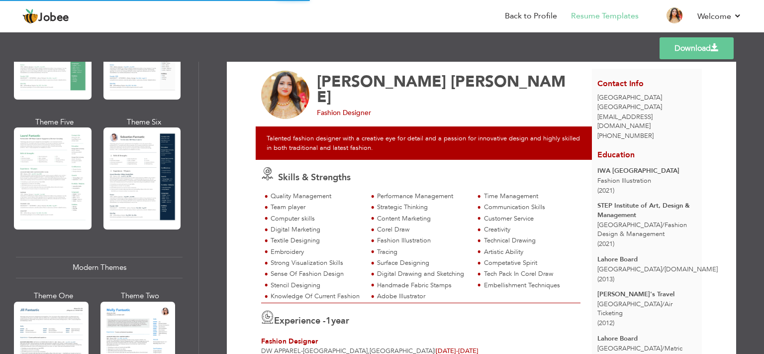
scroll to position [271, 0]
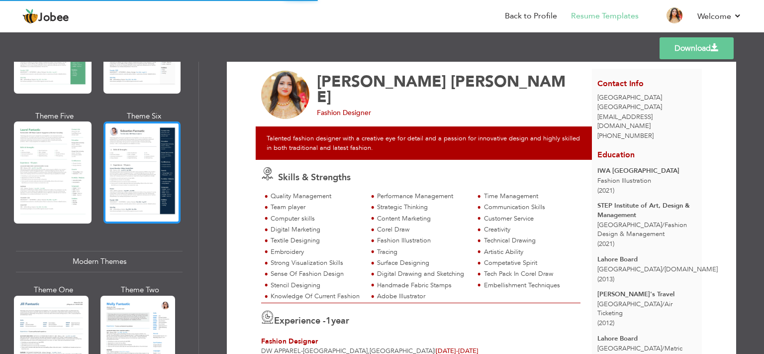
click at [140, 148] on div at bounding box center [143, 172] width 78 height 102
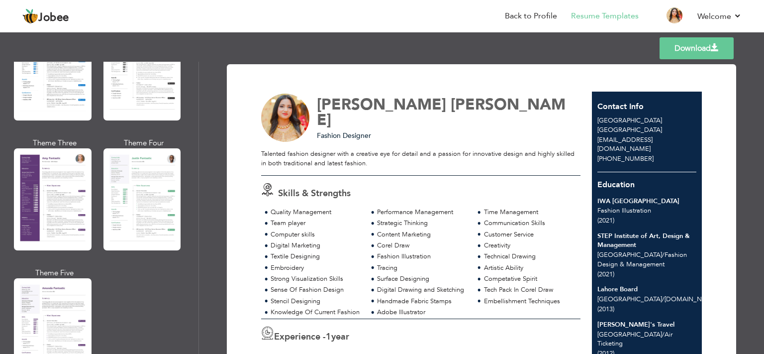
scroll to position [853, 0]
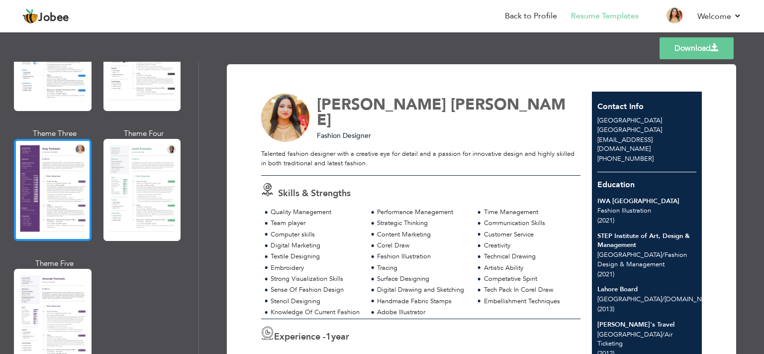
click at [71, 173] on div at bounding box center [53, 190] width 78 height 102
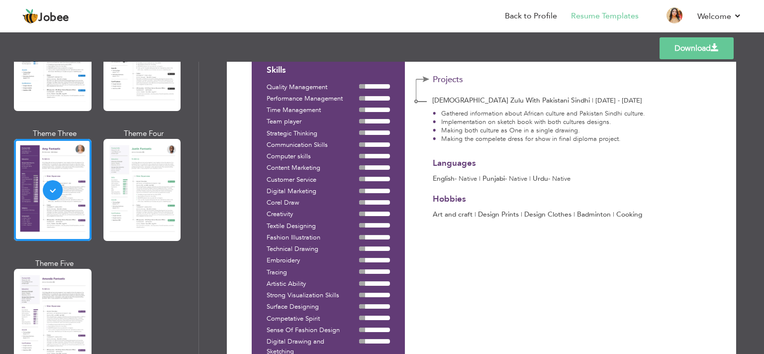
scroll to position [541, 0]
